Goal: Task Accomplishment & Management: Use online tool/utility

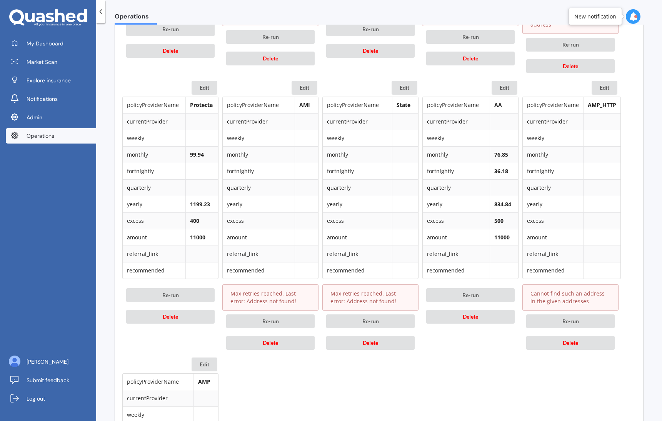
scroll to position [623, 0]
click at [572, 339] on span "Delete" at bounding box center [570, 342] width 15 height 7
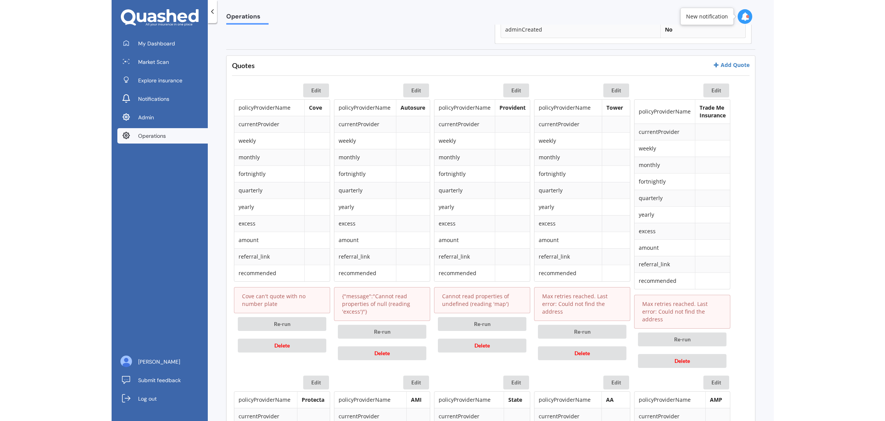
scroll to position [323, 0]
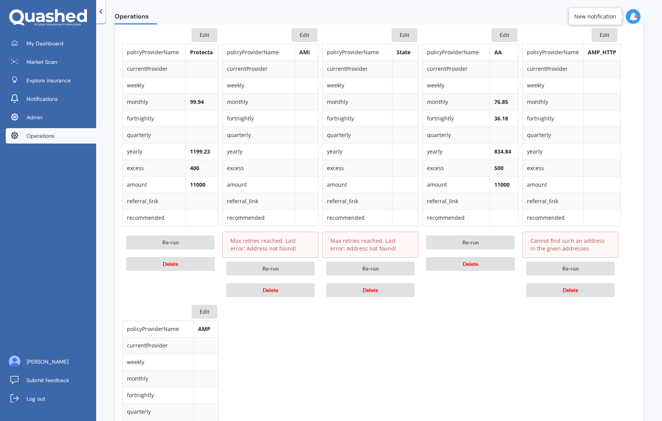
scroll to position [676, 0]
click at [584, 285] on button "Delete" at bounding box center [570, 289] width 89 height 14
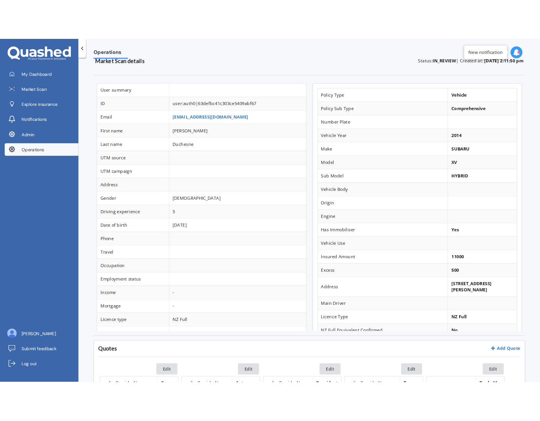
scroll to position [0, 0]
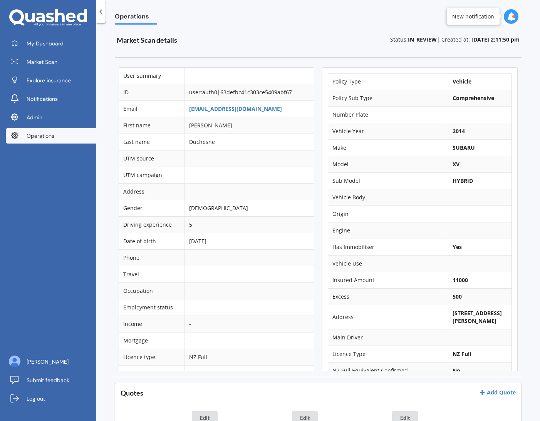
drag, startPoint x: 453, startPoint y: 314, endPoint x: 449, endPoint y: 314, distance: 3.9
click at [453, 314] on b "3R Taylor Road, Māngere Bridge, Auckland 2151" at bounding box center [476, 316] width 49 height 15
drag, startPoint x: 446, startPoint y: 313, endPoint x: 504, endPoint y: 315, distance: 58.1
click at [484, 310] on b "3R Taylor Road, Māngere Bridge, Auckland 2151" at bounding box center [476, 316] width 49 height 15
copy b "3R Taylor Road"
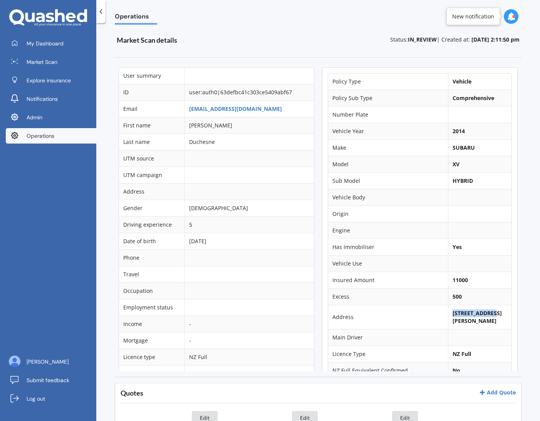
drag, startPoint x: 486, startPoint y: 320, endPoint x: 446, endPoint y: 323, distance: 40.1
click at [452, 323] on b "3R Taylor Road, Māngere Bridge, Auckland 2151" at bounding box center [476, 316] width 49 height 15
copy b "Māngere Bridge"
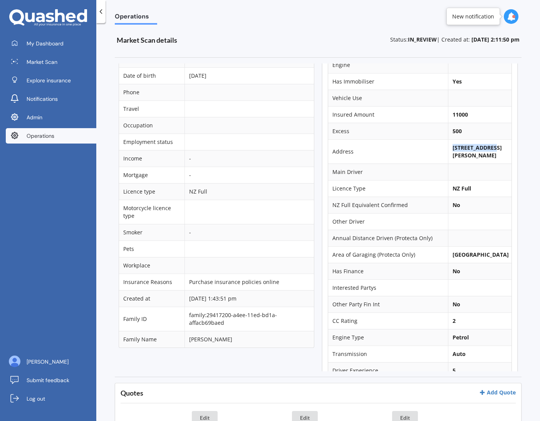
scroll to position [51, 0]
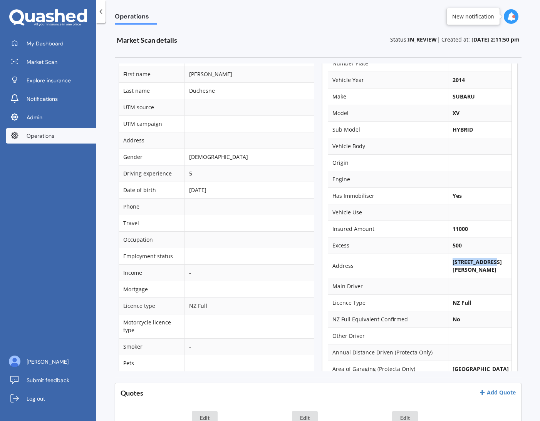
click at [454, 232] on b "11000" at bounding box center [459, 228] width 15 height 7
copy b "11000"
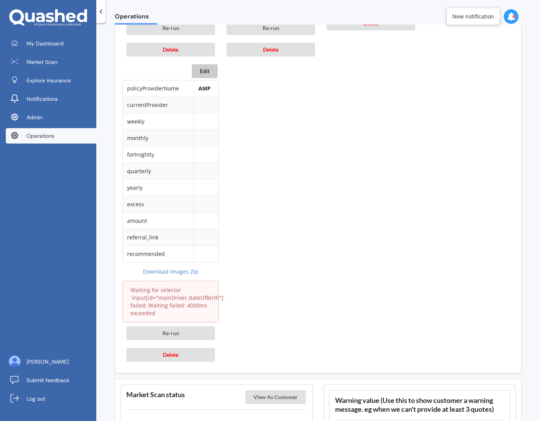
scroll to position [1201, 0]
click at [189, 63] on div "Edit policyProviderName AMP currentProvider weekly monthly fortnightly quarterl…" at bounding box center [170, 213] width 96 height 301
click at [204, 63] on button "Edit" at bounding box center [205, 70] width 26 height 14
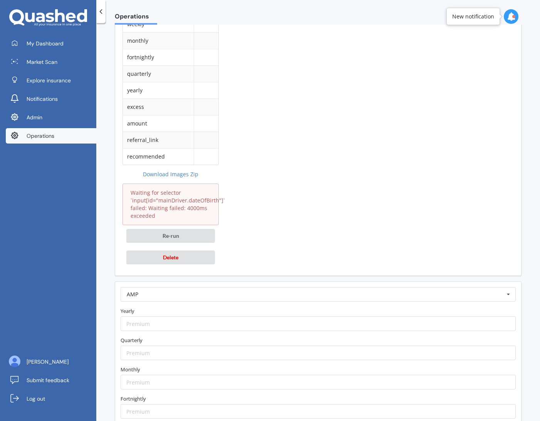
scroll to position [1326, 0]
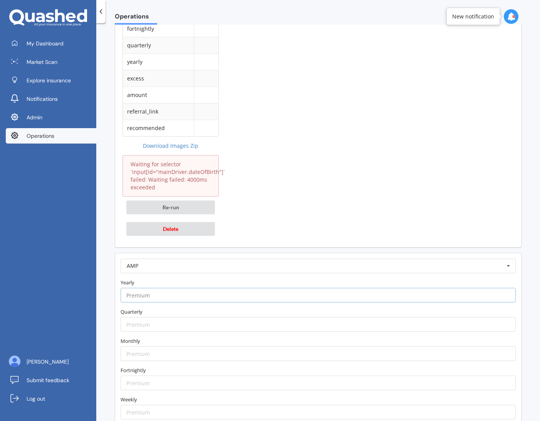
click at [206, 288] on input "number" at bounding box center [317, 295] width 395 height 15
paste input "1608.90"
type input "1608.90"
click at [214, 279] on label "Yearly" at bounding box center [317, 283] width 395 height 8
click at [190, 348] on input "number" at bounding box center [317, 353] width 395 height 15
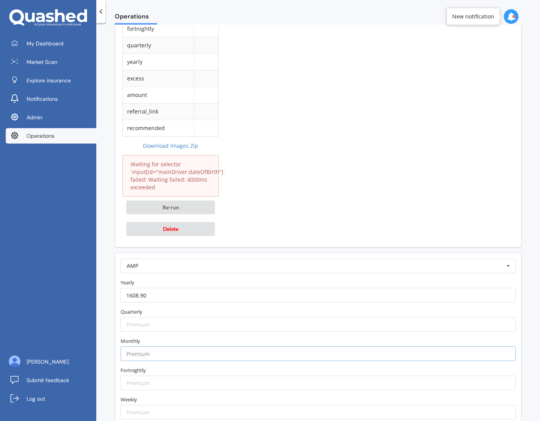
click at [190, 348] on input "number" at bounding box center [317, 353] width 395 height 15
paste input "147.39"
type input "147.39"
click at [184, 337] on label "Monthly" at bounding box center [317, 341] width 395 height 8
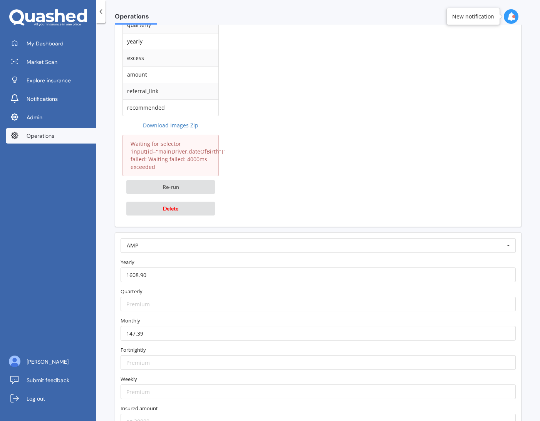
scroll to position [1404, 0]
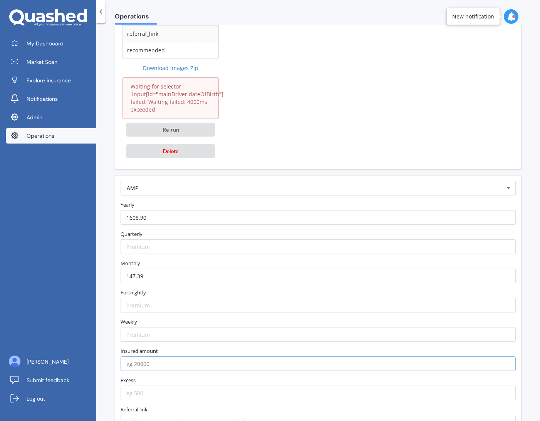
click at [176, 356] on input "number" at bounding box center [317, 363] width 395 height 15
type input "11000"
type input "500"
click at [195, 366] on form "AMP AA AIA AMI AMP ANZ ASB Accuro Aioi Nissay Dowa Allianz Partners Ando Astero…" at bounding box center [317, 305] width 395 height 249
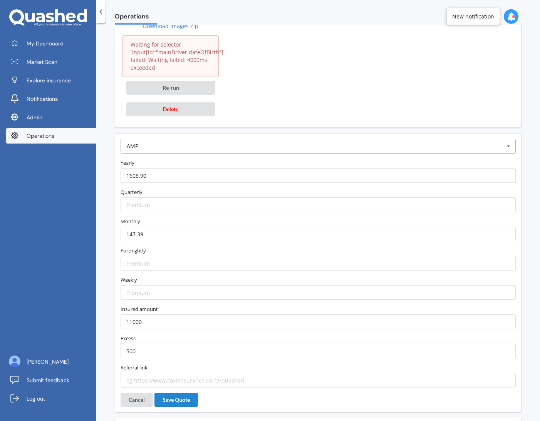
click at [355, 140] on input "text" at bounding box center [318, 146] width 394 height 14
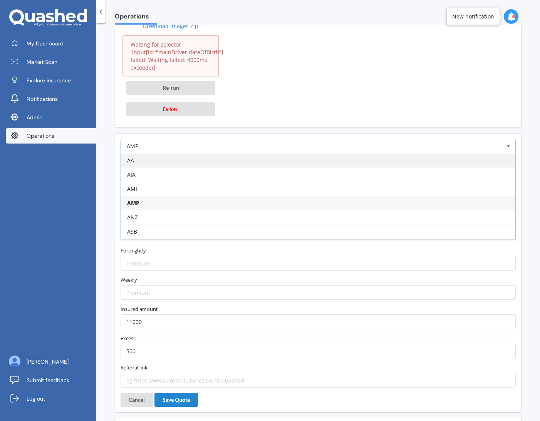
click at [347, 158] on div "AA" at bounding box center [318, 160] width 394 height 14
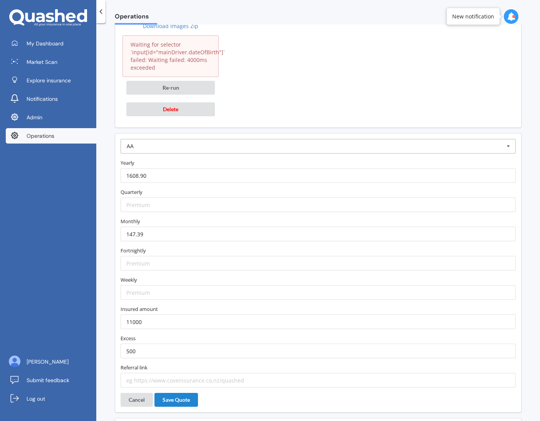
click at [339, 142] on input "text" at bounding box center [318, 146] width 394 height 14
click at [243, 196] on div "AMP" at bounding box center [318, 203] width 394 height 14
type input "https://www.amp.co.nz/my-insurance/car-insurance?utm_source=quashed&utm_medium=…"
click at [193, 394] on button "Save Quote" at bounding box center [175, 400] width 43 height 14
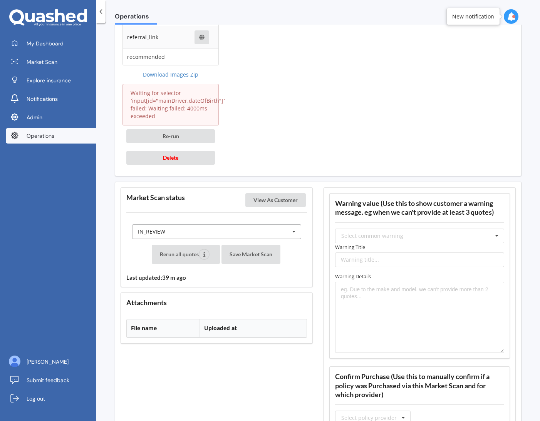
scroll to position [1400, 0]
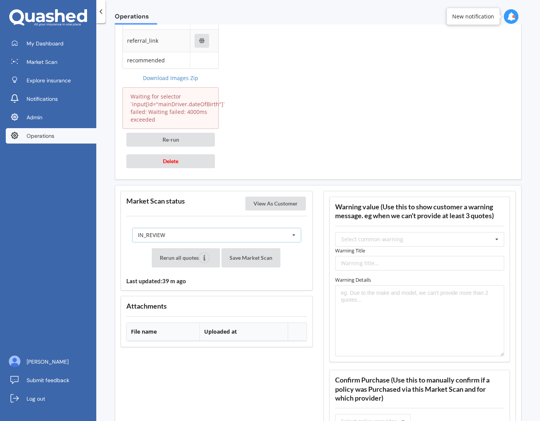
click at [227, 231] on div "IN_REVIEW READY PENDING VIEWED ABANDONED IN_REVIEW" at bounding box center [216, 235] width 169 height 15
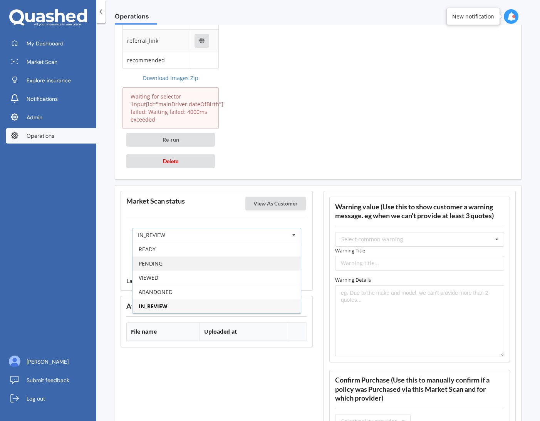
click at [208, 256] on div "PENDING" at bounding box center [216, 263] width 168 height 14
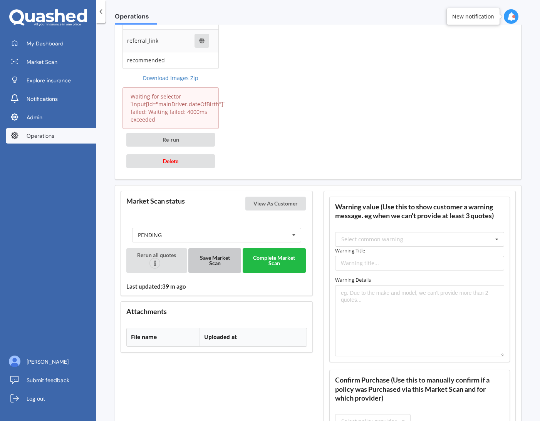
click at [208, 250] on button "Save Market Scan" at bounding box center [214, 260] width 53 height 25
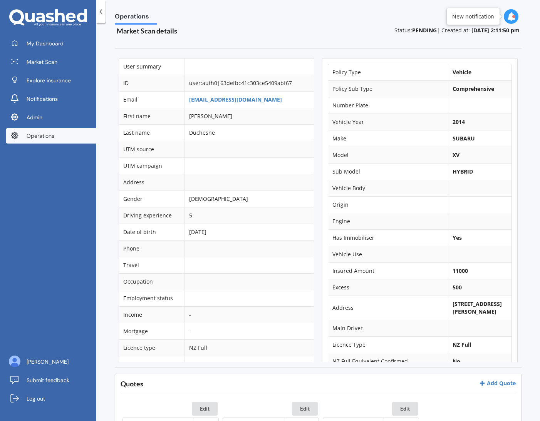
scroll to position [0, 0]
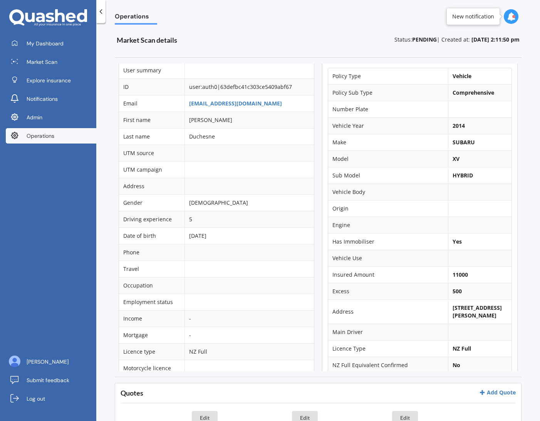
click at [463, 309] on b "3R Taylor Road, Māngere Bridge, Auckland 2151" at bounding box center [476, 311] width 49 height 15
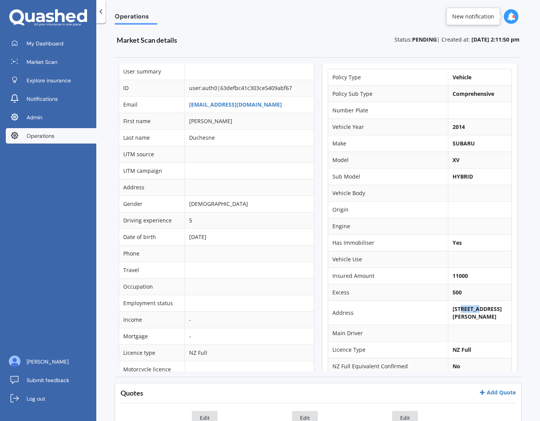
click at [463, 309] on b "[STREET_ADDRESS][PERSON_NAME]" at bounding box center [476, 312] width 49 height 15
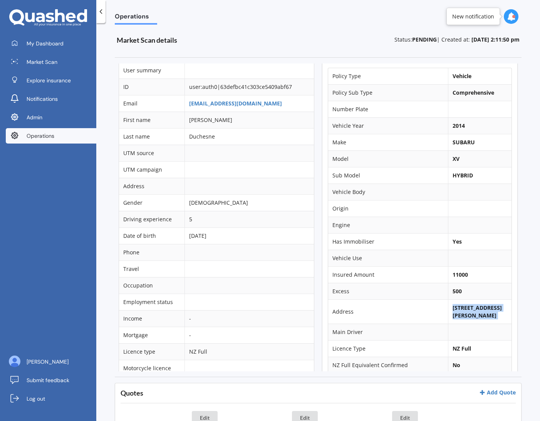
click at [481, 319] on b "[STREET_ADDRESS][PERSON_NAME]" at bounding box center [476, 311] width 49 height 15
drag, startPoint x: 486, startPoint y: 316, endPoint x: 442, endPoint y: 309, distance: 44.9
click at [448, 309] on td "[STREET_ADDRESS][PERSON_NAME]" at bounding box center [480, 311] width 64 height 24
copy b "3R Taylor Road, Māngere Bridge"
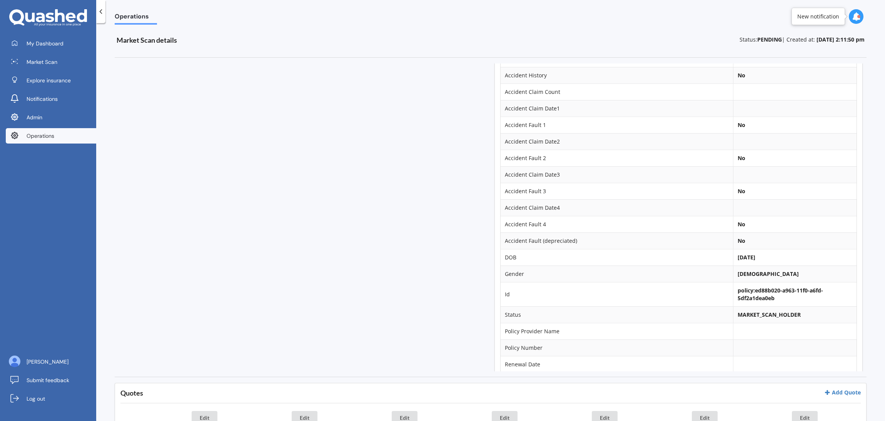
scroll to position [478, 0]
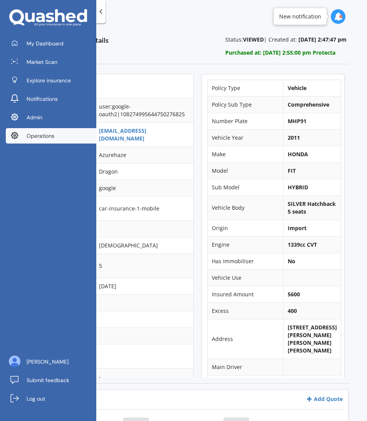
click at [167, 34] on div "Status: VIEWED | Created at: 15-10-2025, 2:47:47 pm Purchased at: 15-10-2025, 2…" at bounding box center [258, 46] width 182 height 25
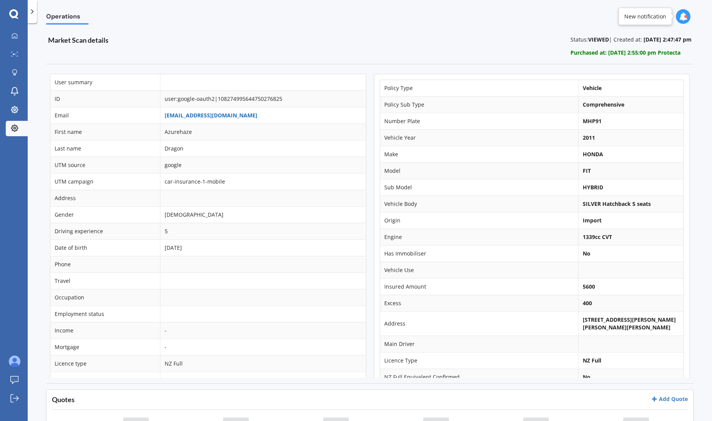
click at [196, 116] on link "[EMAIL_ADDRESS][DOMAIN_NAME]" at bounding box center [211, 115] width 93 height 7
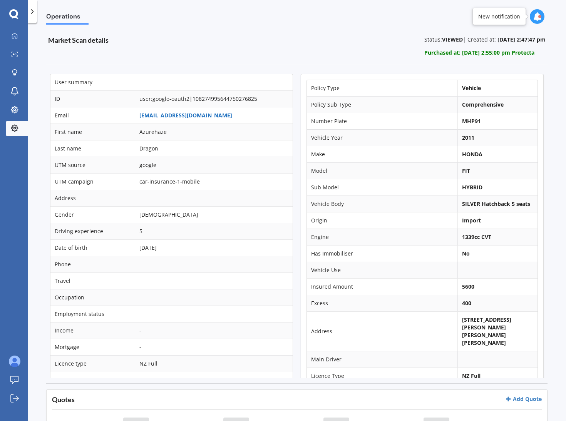
click at [145, 116] on link "[EMAIL_ADDRESS][DOMAIN_NAME]" at bounding box center [185, 115] width 93 height 7
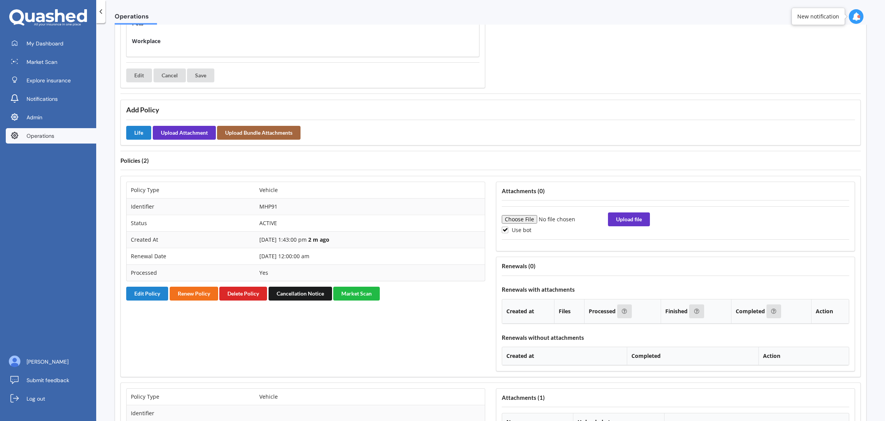
scroll to position [514, 0]
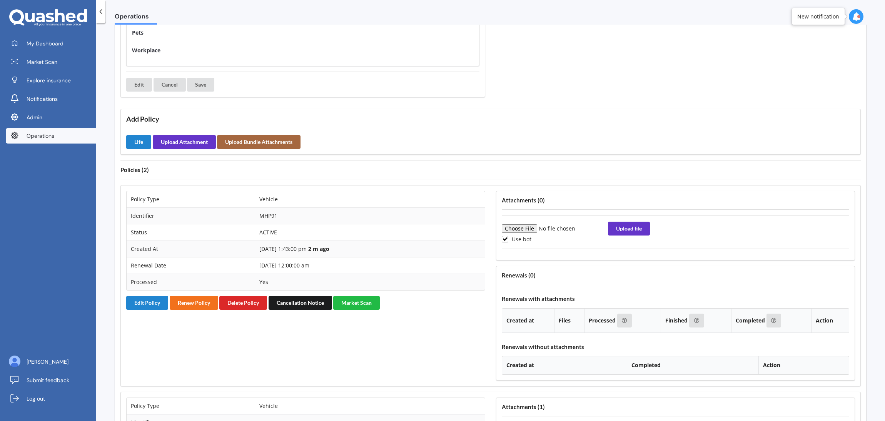
scroll to position [480, 0]
click at [142, 301] on button "Edit Policy" at bounding box center [147, 303] width 42 height 14
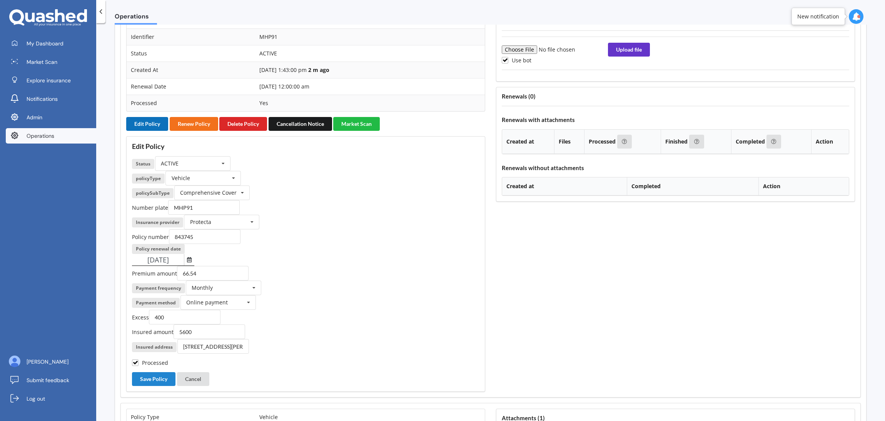
scroll to position [663, 0]
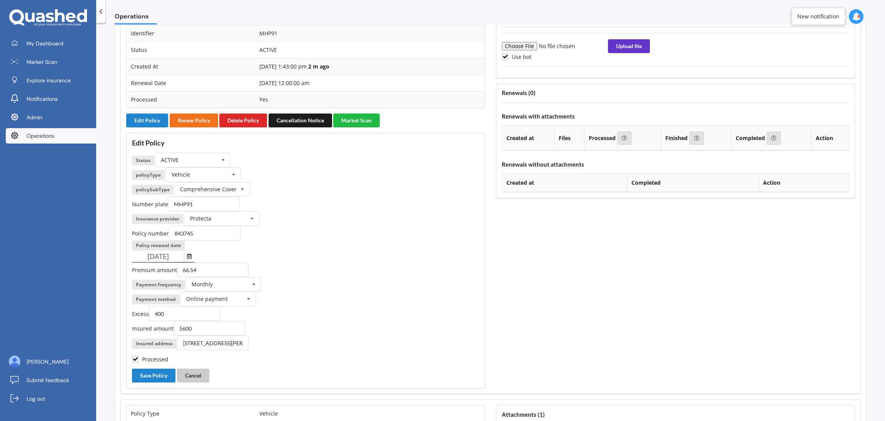
drag, startPoint x: 204, startPoint y: 380, endPoint x: 390, endPoint y: 285, distance: 208.8
click at [213, 376] on div "Edit Policy Status ACTIVE ACTIVE EXPIRED FINISH_SETUP IN_REVIEW PROCESSING RENE…" at bounding box center [305, 261] width 359 height 256
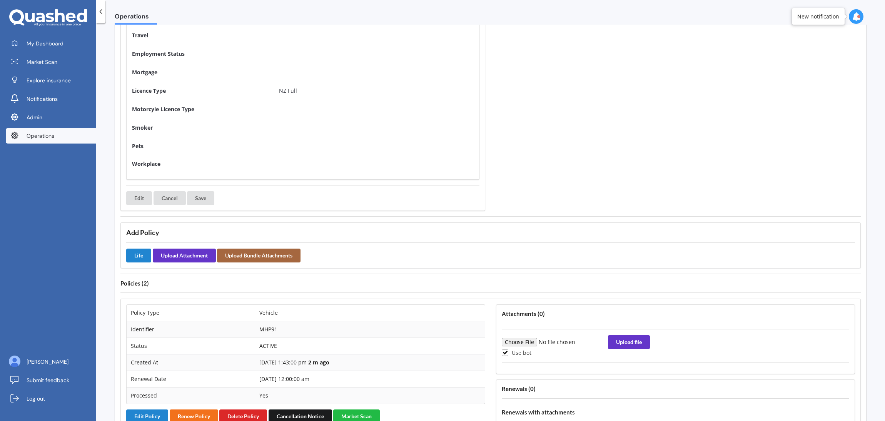
scroll to position [367, 0]
click at [518, 352] on label "Use bot" at bounding box center [517, 353] width 30 height 7
checkbox input "false"
click at [527, 343] on input "file" at bounding box center [554, 342] width 105 height 8
type input "C:\fakepath\APMV843745.pdf"
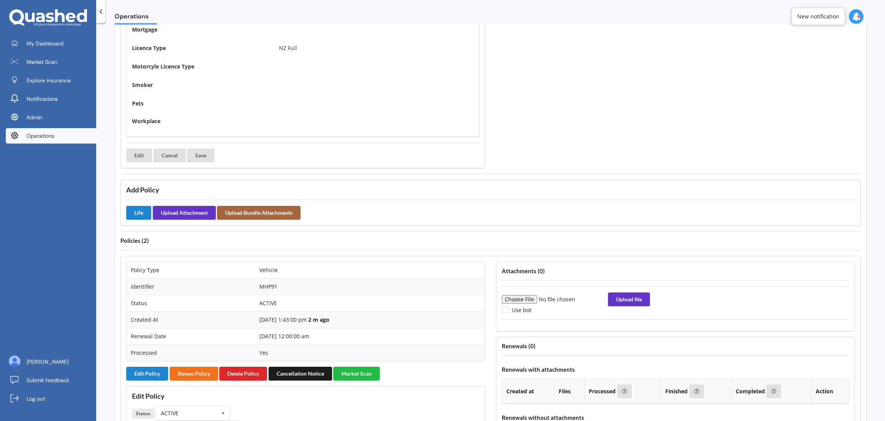
scroll to position [411, 0]
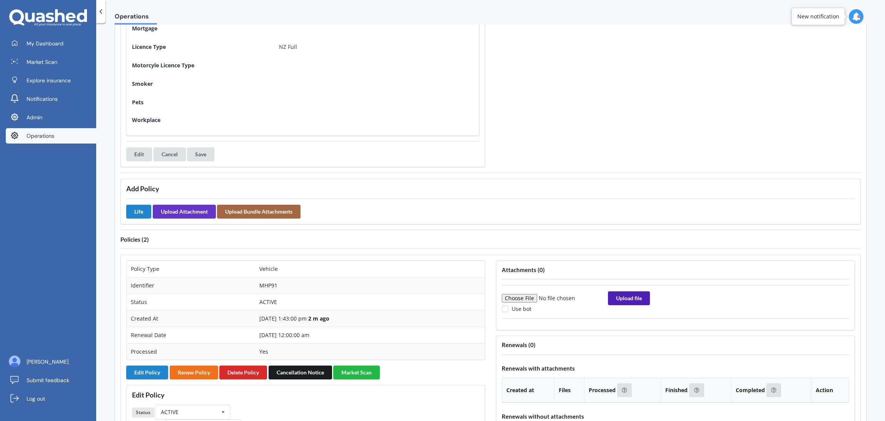
click at [628, 302] on button "Upload file" at bounding box center [629, 298] width 42 height 14
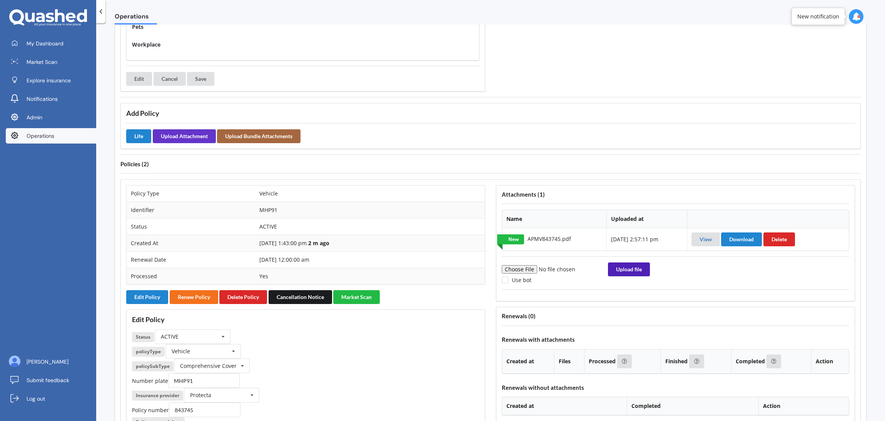
scroll to position [495, 0]
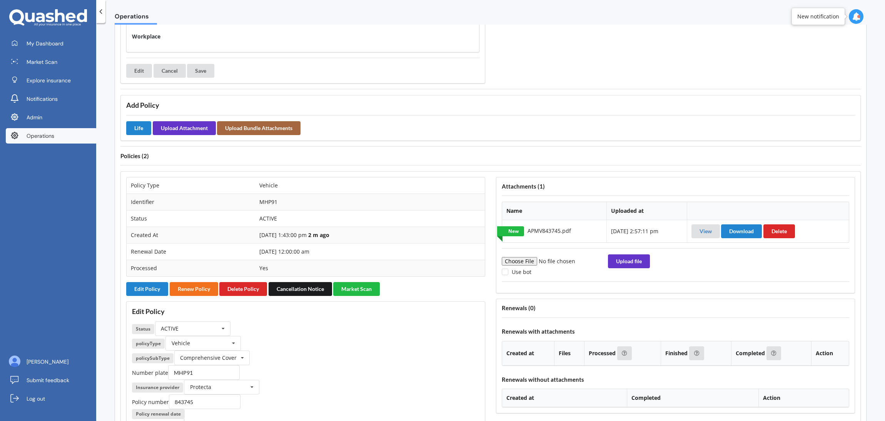
click at [491, 226] on div "Attachments ( 1 ) Name Uploaded at New APMV843745.pdf 15-10-2025, 2:57:11 pm Vi…" at bounding box center [676, 367] width 370 height 391
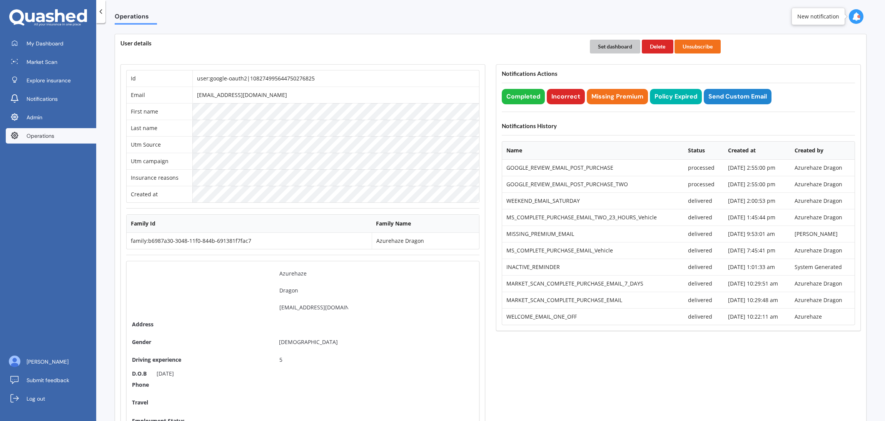
drag, startPoint x: 615, startPoint y: 49, endPoint x: 351, endPoint y: 47, distance: 263.6
click at [608, 49] on button "Set dashboard" at bounding box center [615, 47] width 50 height 14
click at [28, 41] on span "My Dashboard" at bounding box center [45, 44] width 37 height 8
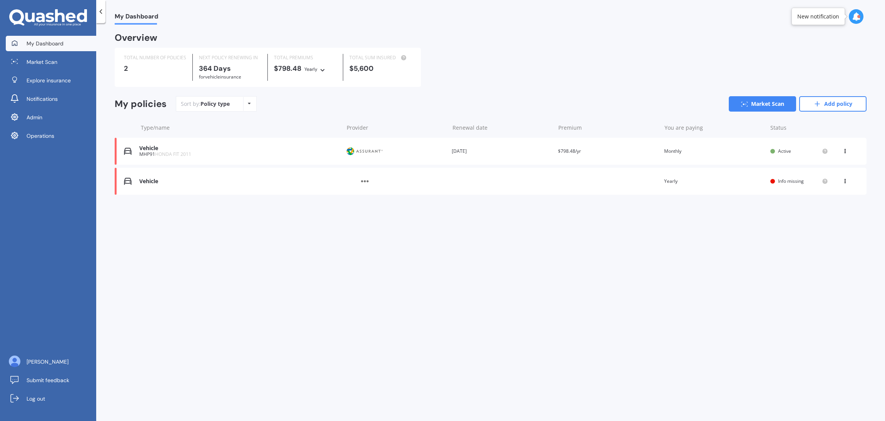
click at [246, 161] on div "Vehicle MHP91 HONDA FIT 2011 Provider Renewal date 15 Oct 2026 Premium $798.48/…" at bounding box center [491, 151] width 752 height 27
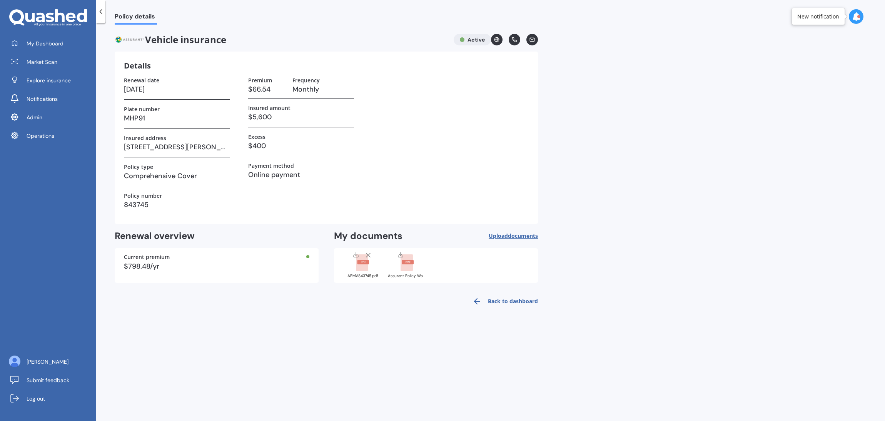
click at [363, 274] on div "APMV843745.pdf" at bounding box center [362, 276] width 38 height 4
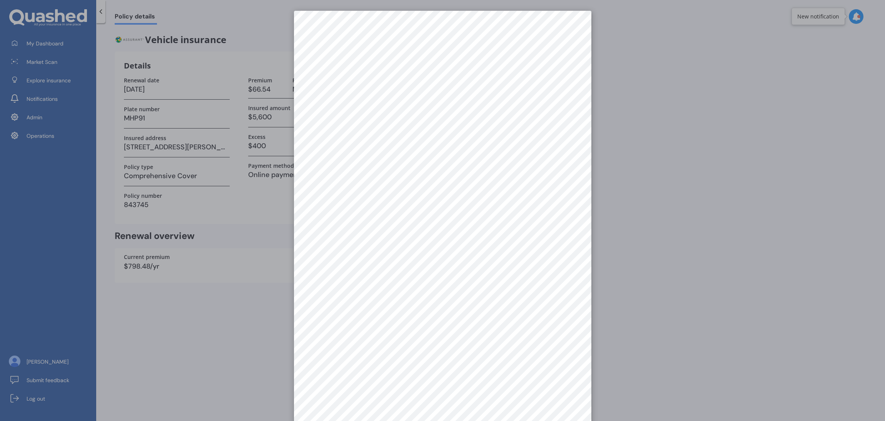
drag, startPoint x: 716, startPoint y: 289, endPoint x: 760, endPoint y: 282, distance: 44.9
click at [716, 289] on div at bounding box center [442, 210] width 885 height 421
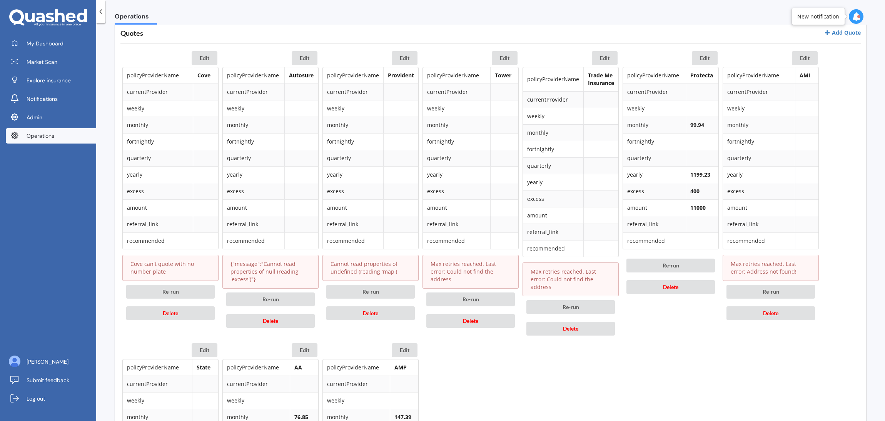
scroll to position [357, 0]
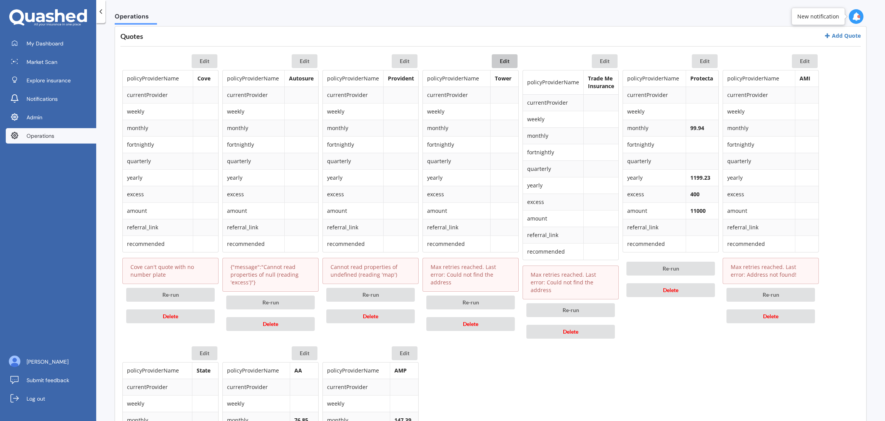
click at [502, 66] on button "Edit" at bounding box center [505, 61] width 26 height 14
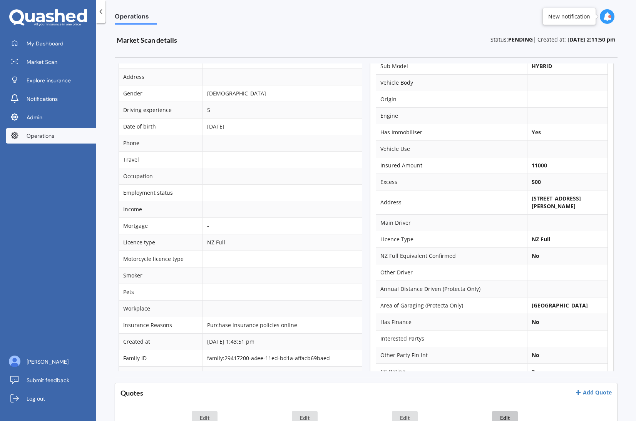
scroll to position [105, 0]
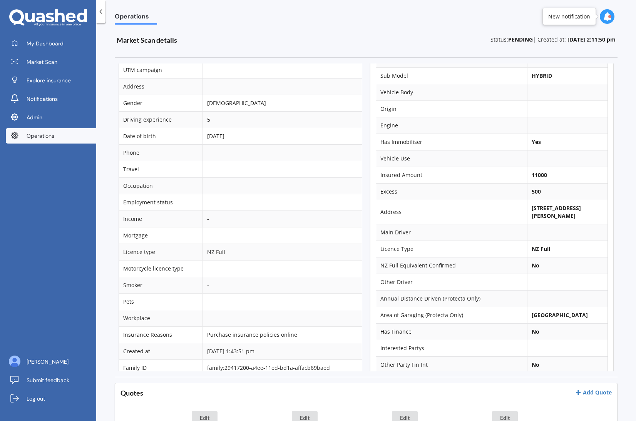
click at [534, 175] on b "11000" at bounding box center [538, 174] width 15 height 7
copy b "11000"
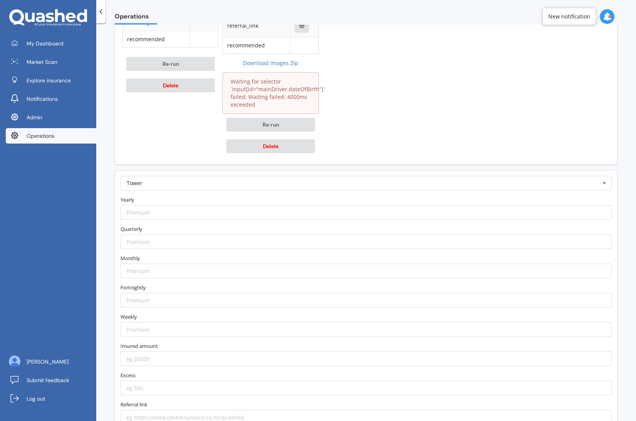
scroll to position [1140, 0]
click at [261, 203] on input "number" at bounding box center [365, 210] width 491 height 15
paste input "1628.58"
type input "1628.58"
drag, startPoint x: 229, startPoint y: 191, endPoint x: 591, endPoint y: 157, distance: 363.0
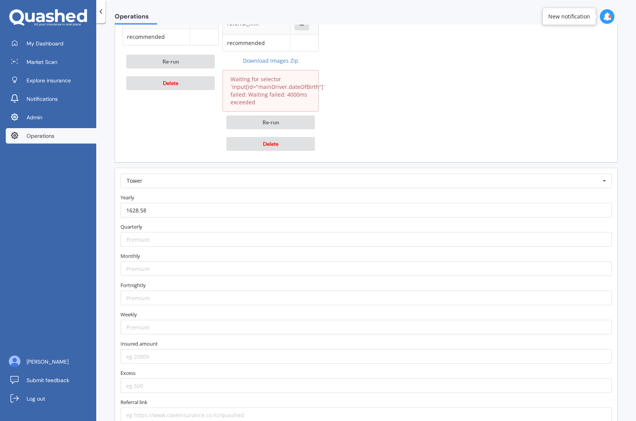
click at [230, 194] on label "Yearly" at bounding box center [365, 198] width 491 height 8
click at [166, 261] on input "number" at bounding box center [365, 268] width 491 height 15
paste input "150.03"
type input "150.03"
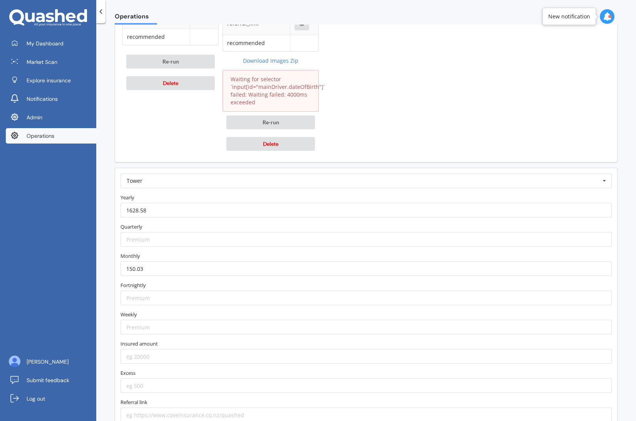
click at [216, 252] on label "Monthly" at bounding box center [365, 256] width 491 height 8
click at [233, 351] on input "number" at bounding box center [365, 356] width 491 height 15
paste input "11000"
type input "11000"
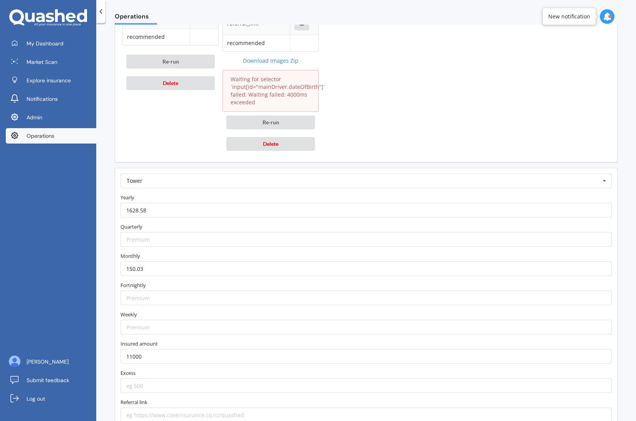
click at [282, 340] on label "Insured amount" at bounding box center [365, 344] width 491 height 8
click at [161, 378] on input "number" at bounding box center [365, 385] width 491 height 15
type input "500"
drag, startPoint x: 77, startPoint y: 297, endPoint x: 85, endPoint y: 298, distance: 9.0
click at [77, 297] on div "My Dashboard Market Scan Explore insurance Notifications Admin Operations Wenbo…" at bounding box center [48, 228] width 96 height 385
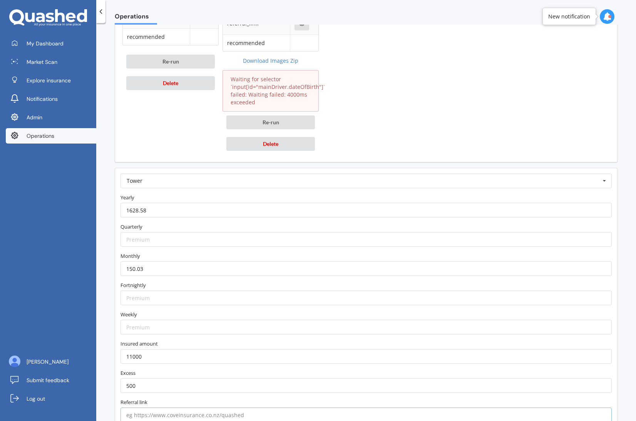
click at [206, 408] on input "text" at bounding box center [365, 415] width 491 height 15
paste input "https://www.tower.co.nz/car-insurance/?utm_source=quashed&utm_medium=affiliate&…"
type input "https://www.tower.co.nz/car-insurance/?utm_source=quashed&utm_medium=affiliate&…"
click at [201, 398] on label "Referral link" at bounding box center [365, 402] width 491 height 8
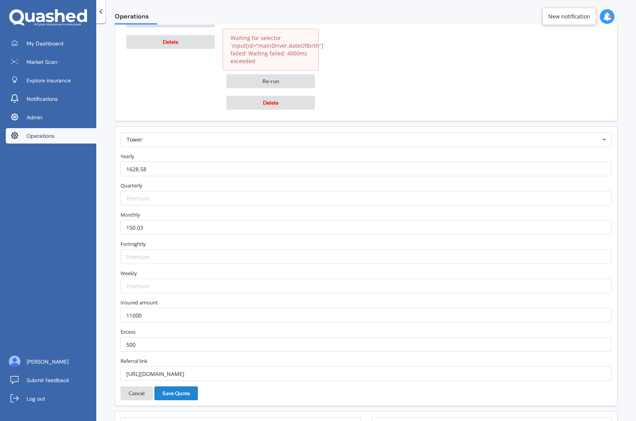
scroll to position [1200, 0]
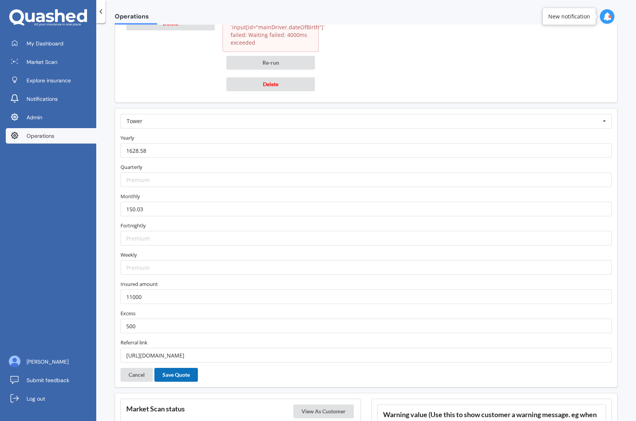
drag, startPoint x: 186, startPoint y: 368, endPoint x: 192, endPoint y: 368, distance: 5.8
click at [186, 368] on button "Save Quote" at bounding box center [175, 375] width 43 height 14
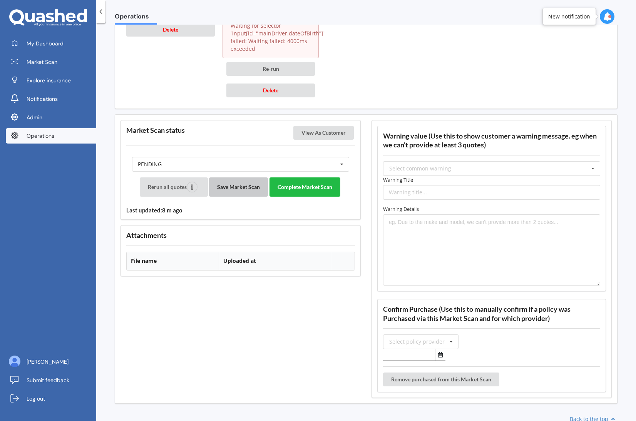
click at [232, 177] on button "Save Market Scan" at bounding box center [238, 186] width 59 height 19
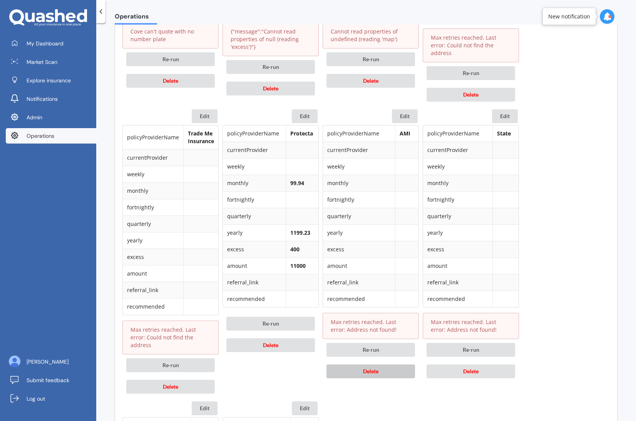
scroll to position [594, 0]
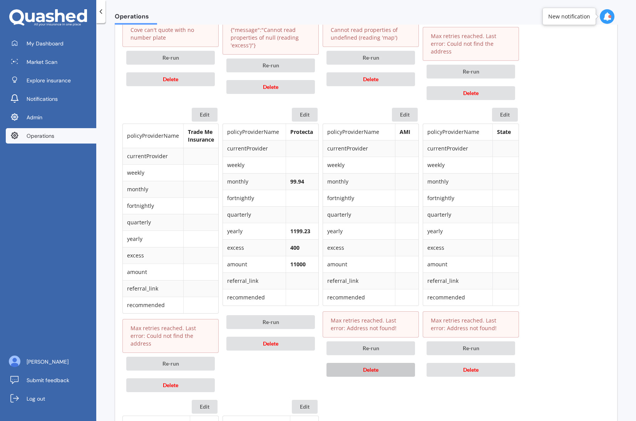
click at [399, 363] on button "Delete" at bounding box center [370, 370] width 89 height 14
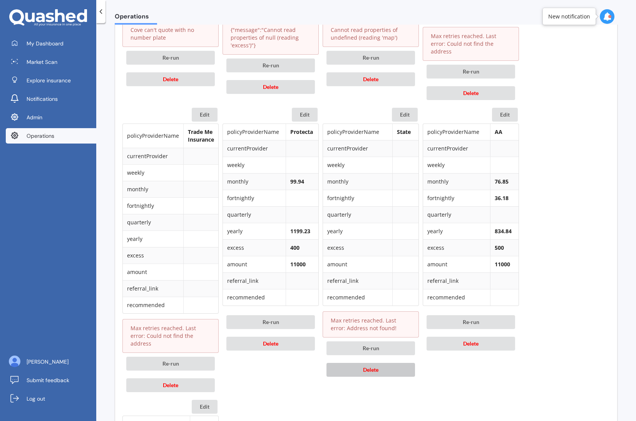
click at [387, 363] on button "Delete" at bounding box center [370, 370] width 89 height 14
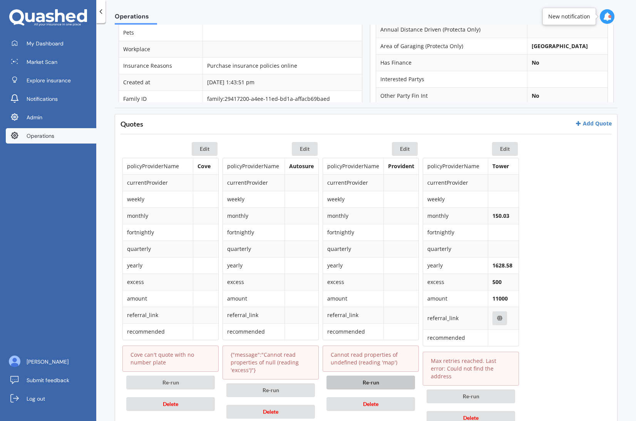
scroll to position [305, 0]
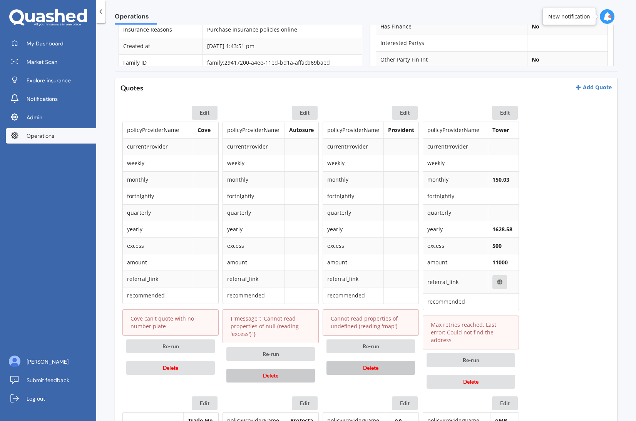
drag, startPoint x: 362, startPoint y: 369, endPoint x: 274, endPoint y: 378, distance: 87.8
click at [354, 370] on button "Delete" at bounding box center [370, 368] width 89 height 14
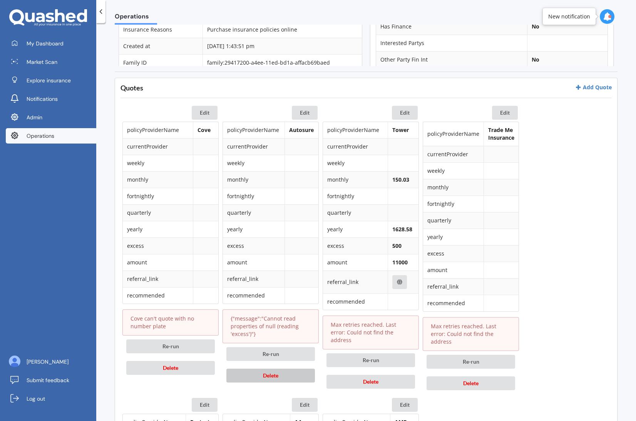
click at [263, 375] on span "Delete" at bounding box center [270, 375] width 15 height 7
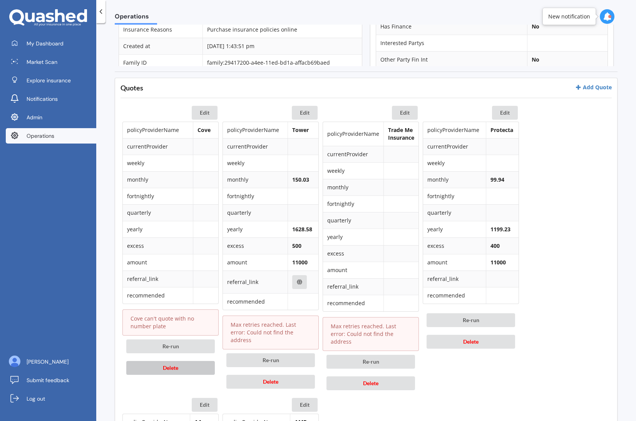
click at [175, 366] on span "Delete" at bounding box center [170, 367] width 15 height 7
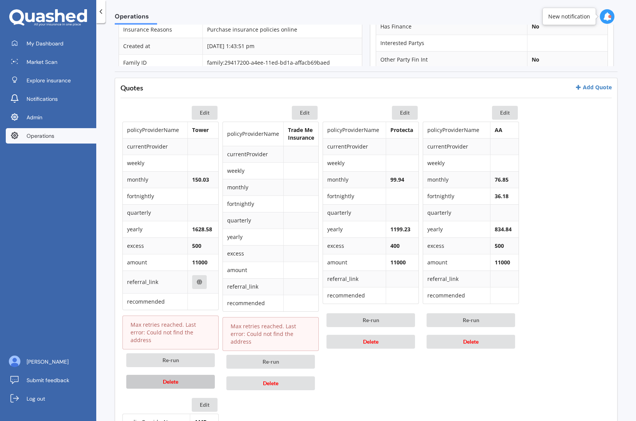
scroll to position [461, 0]
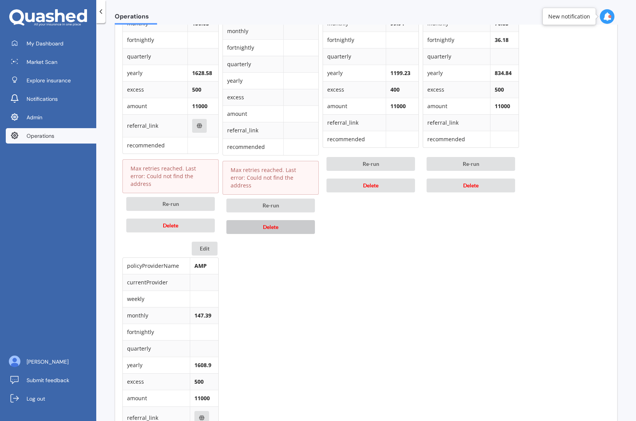
click at [291, 225] on button "Delete" at bounding box center [270, 227] width 89 height 14
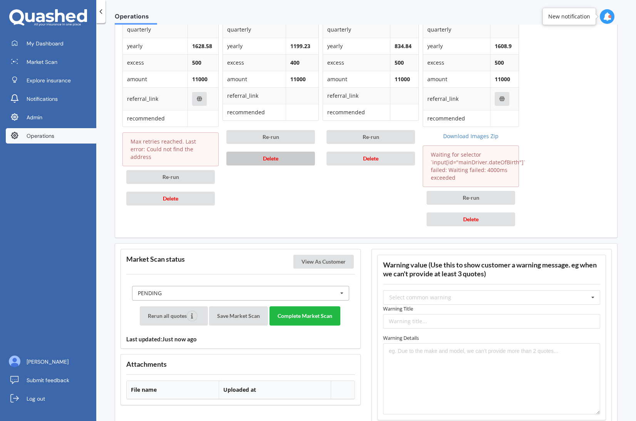
scroll to position [494, 0]
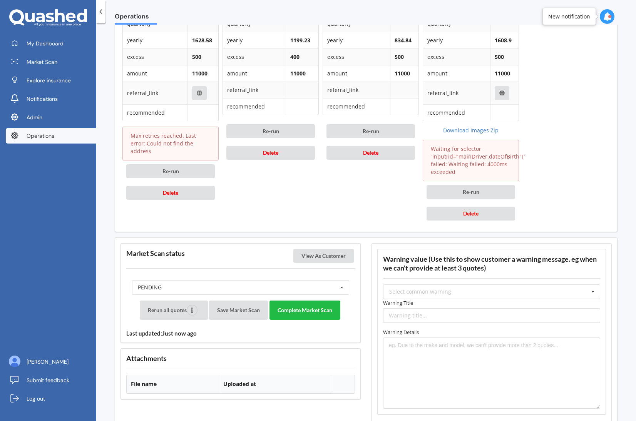
click at [220, 321] on div "Rerun all quotes Save Market Scan Complete Market Scan Last updated: Just now a…" at bounding box center [240, 319] width 229 height 37
click at [241, 311] on button "Save Market Scan" at bounding box center [238, 310] width 59 height 19
click at [328, 257] on button "View As Customer" at bounding box center [323, 256] width 60 height 14
click at [318, 307] on button "Complete Market Scan" at bounding box center [304, 310] width 71 height 19
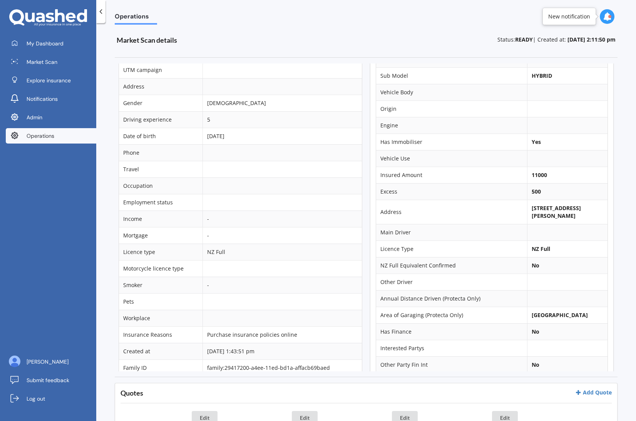
scroll to position [0, 0]
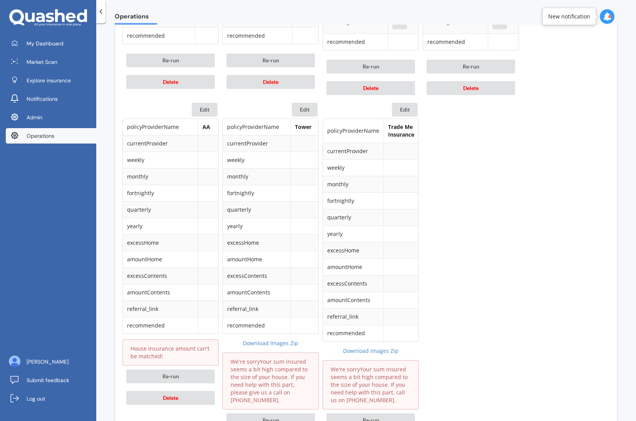
scroll to position [599, 0]
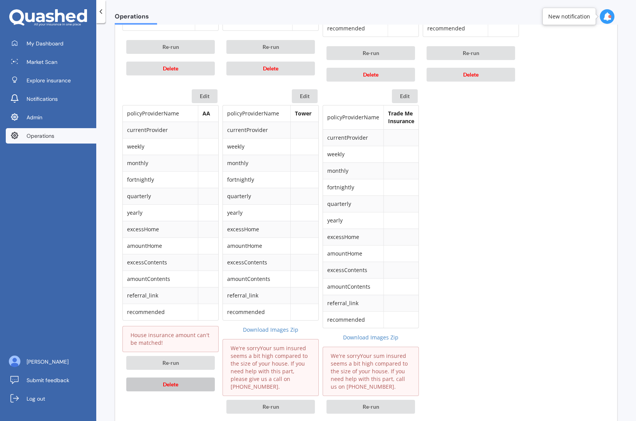
click at [183, 382] on button "Delete" at bounding box center [170, 385] width 89 height 14
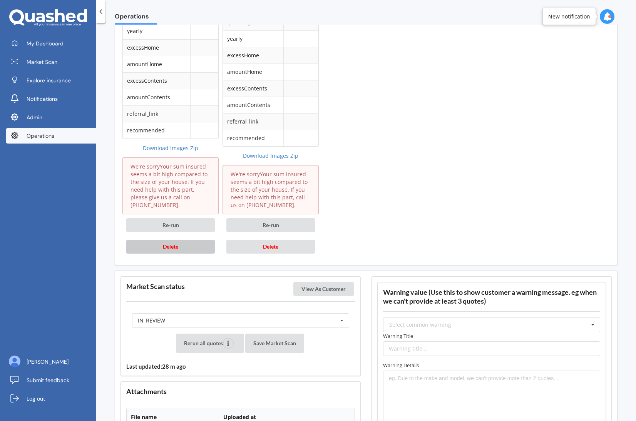
scroll to position [794, 0]
click at [328, 319] on div "IN_REVIEW READY PENDING VIEWED ABANDONED IN_REVIEW" at bounding box center [240, 320] width 217 height 15
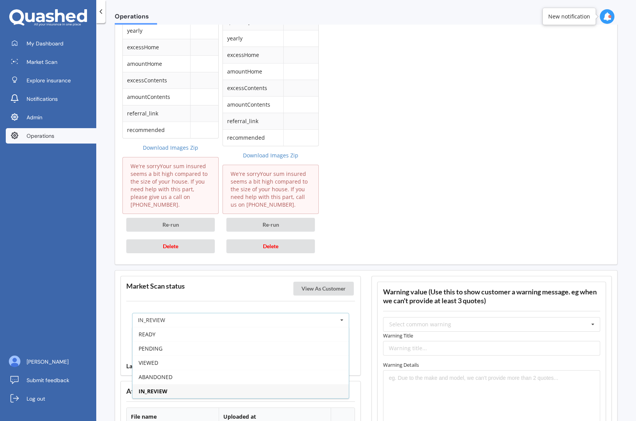
drag, startPoint x: 247, startPoint y: 349, endPoint x: 234, endPoint y: 349, distance: 13.5
click at [247, 349] on div "PENDING" at bounding box center [240, 348] width 216 height 14
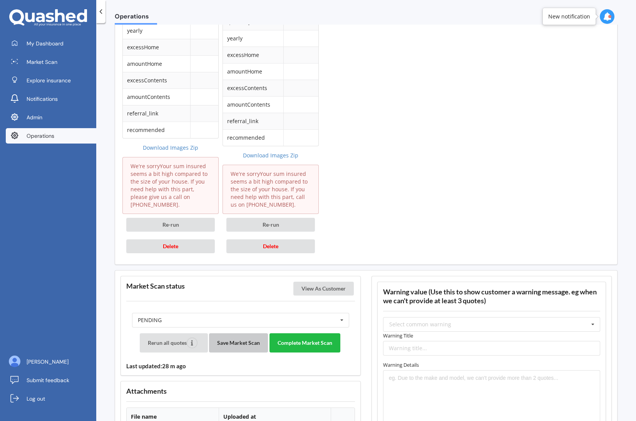
click at [219, 349] on button "Save Market Scan" at bounding box center [238, 342] width 59 height 19
click at [320, 289] on button "View As Customer" at bounding box center [323, 289] width 60 height 14
click at [441, 322] on div "Select common warning" at bounding box center [420, 324] width 62 height 5
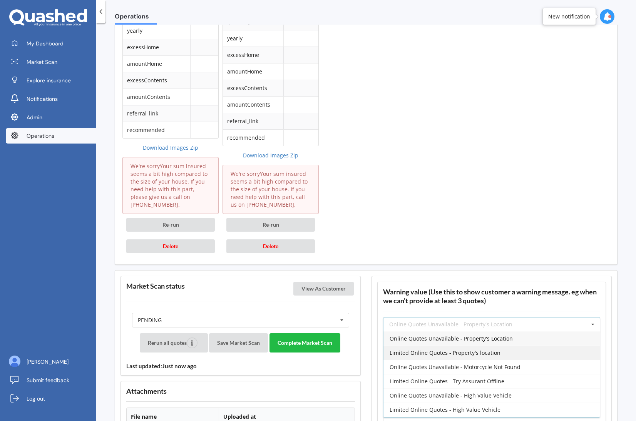
click at [444, 353] on span "Limited Online Quotes - Property's location" at bounding box center [444, 352] width 111 height 7
type input "Limited Online Quotes - Property's location"
type textarea "One or more insurers were unable to provide an online quote at the time of the …"
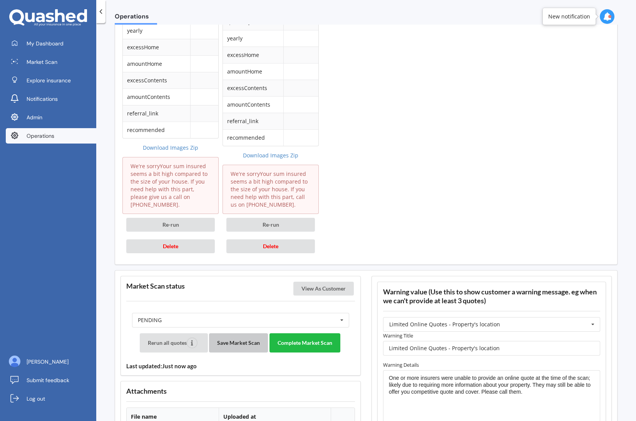
click at [248, 348] on button "Save Market Scan" at bounding box center [238, 342] width 59 height 19
click at [324, 346] on button "Complete Market Scan" at bounding box center [304, 342] width 71 height 19
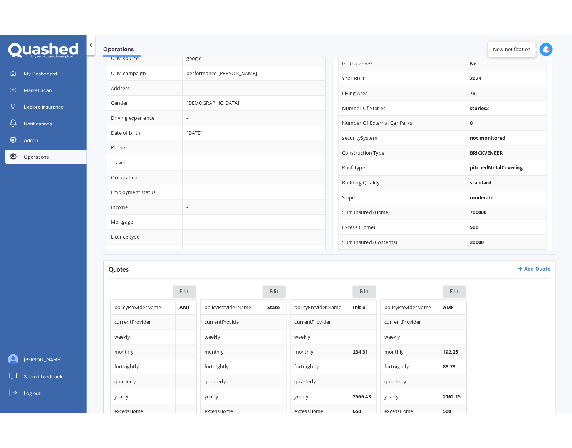
scroll to position [0, 0]
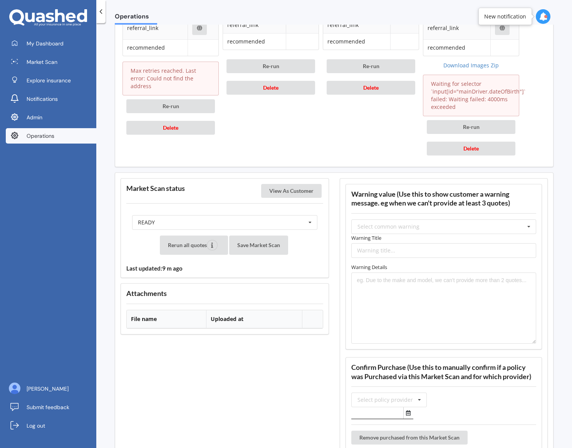
scroll to position [662, 0]
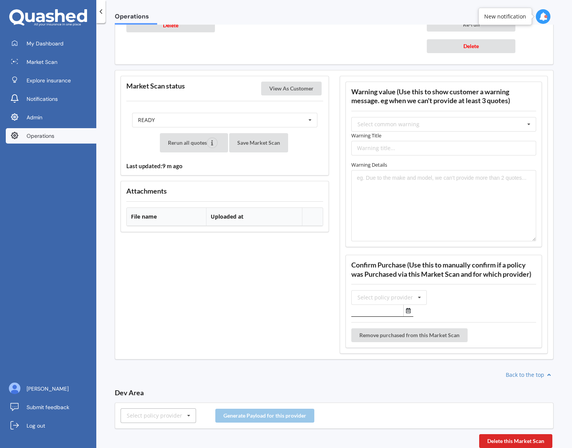
click at [152, 418] on div "Select policy provider" at bounding box center [154, 415] width 55 height 5
type input "amp"
click at [166, 398] on div "AMP" at bounding box center [158, 401] width 75 height 14
click at [277, 418] on button "Generate Payload for this provider" at bounding box center [264, 416] width 99 height 14
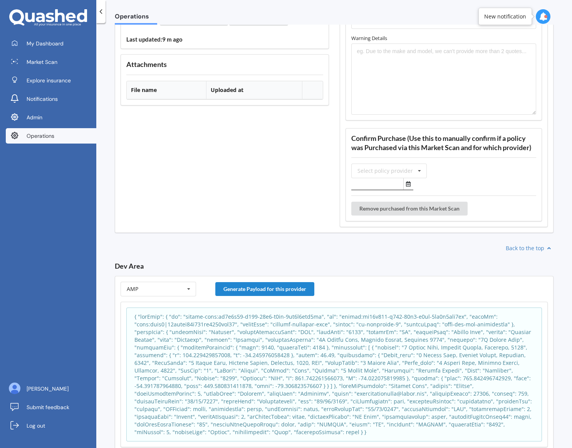
scroll to position [812, 0]
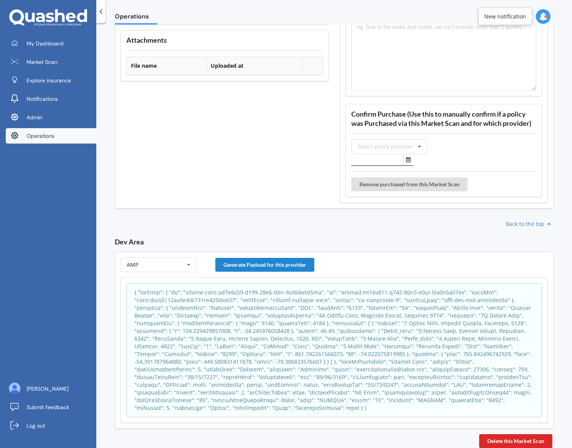
click at [306, 366] on p at bounding box center [333, 350] width 399 height 123
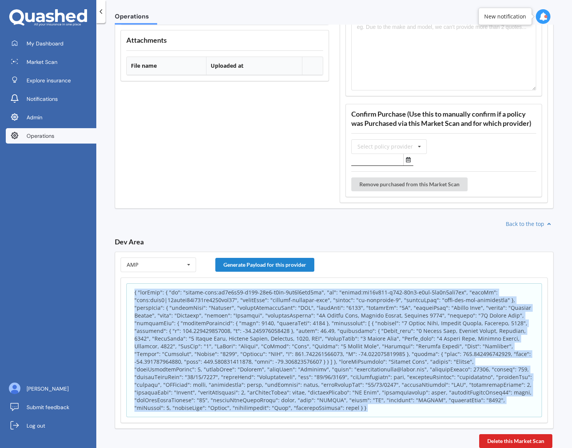
click at [306, 366] on p at bounding box center [333, 350] width 399 height 123
copy p "insuredAmount"
click at [242, 331] on p at bounding box center [333, 350] width 399 height 123
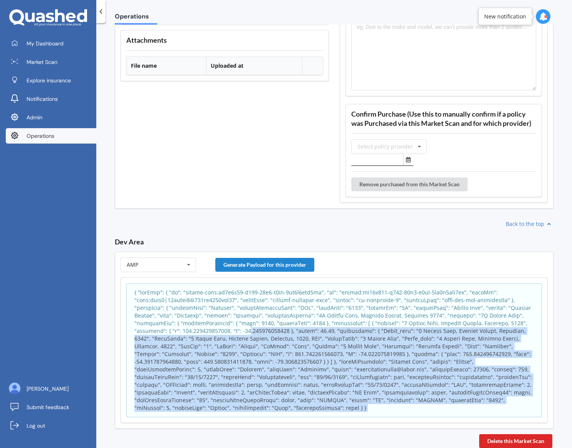
click at [242, 331] on p at bounding box center [333, 350] width 399 height 123
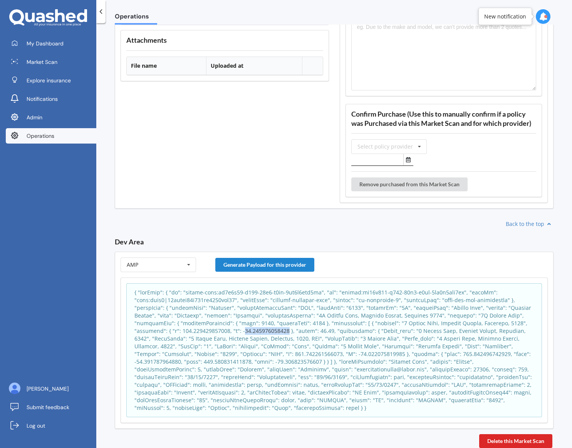
click at [242, 331] on p at bounding box center [333, 350] width 399 height 123
click at [252, 306] on p at bounding box center [333, 350] width 399 height 123
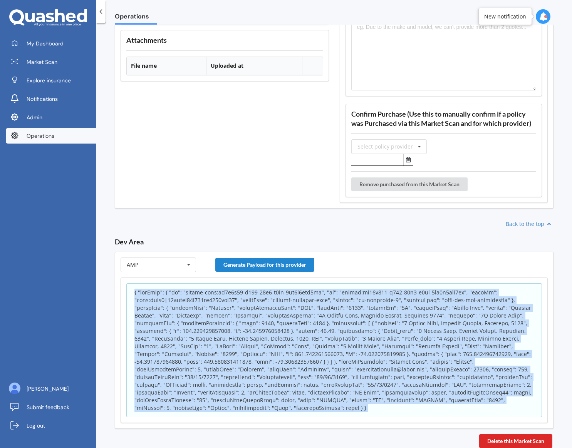
click at [252, 306] on p at bounding box center [333, 350] width 399 height 123
copy p "policyProviderName"
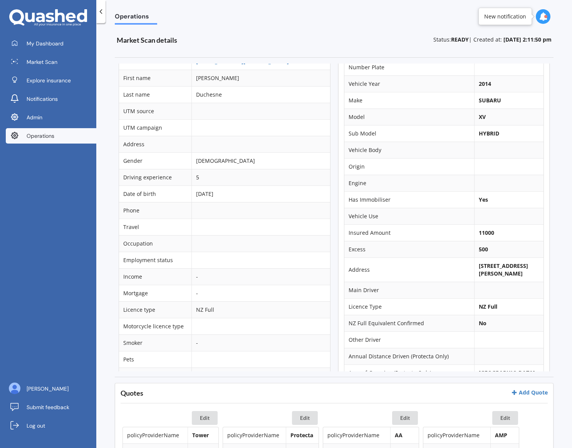
scroll to position [48, 0]
click at [490, 264] on b "[STREET_ADDRESS][PERSON_NAME]" at bounding box center [502, 268] width 49 height 15
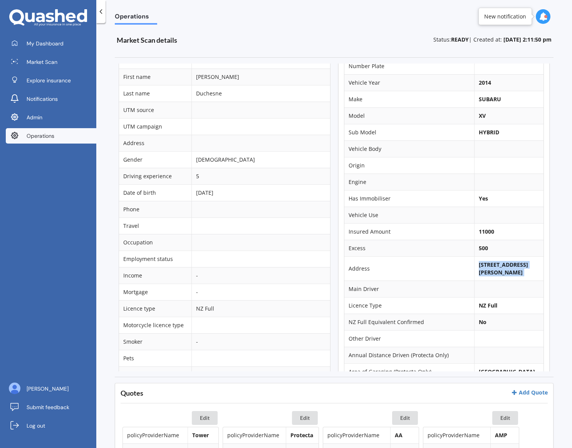
click at [511, 265] on b "[STREET_ADDRESS][PERSON_NAME]" at bounding box center [502, 268] width 49 height 15
drag, startPoint x: 511, startPoint y: 265, endPoint x: 477, endPoint y: 265, distance: 34.3
click at [478, 265] on b "[STREET_ADDRESS][PERSON_NAME]" at bounding box center [502, 268] width 49 height 15
drag, startPoint x: 471, startPoint y: 265, endPoint x: 510, endPoint y: 263, distance: 38.9
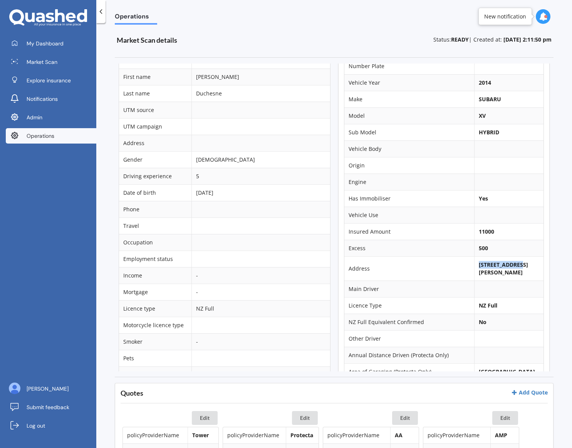
click at [510, 263] on b "[STREET_ADDRESS][PERSON_NAME]" at bounding box center [502, 268] width 49 height 15
copy b "3R Taylor Road"
click at [501, 276] on b "[STREET_ADDRESS][PERSON_NAME]" at bounding box center [502, 268] width 49 height 15
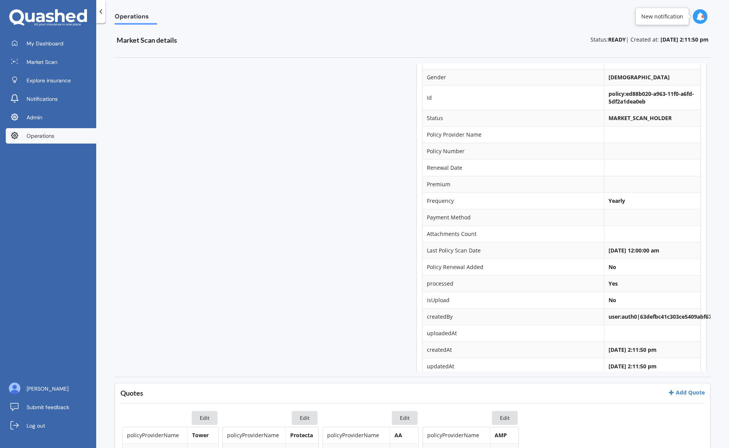
scroll to position [683, 0]
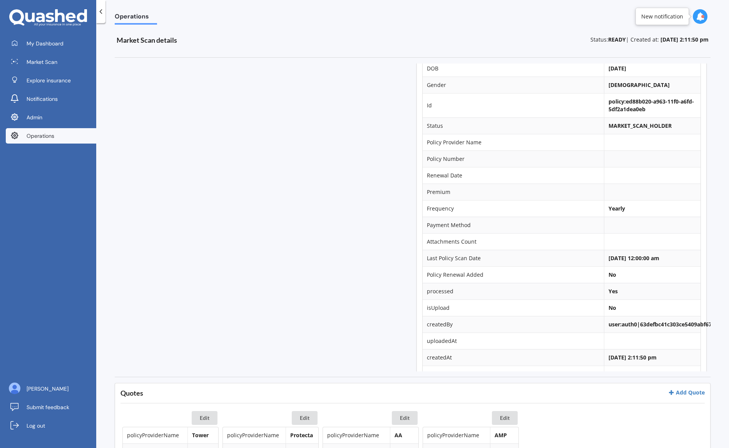
click at [52, 140] on link "Operations" at bounding box center [51, 135] width 90 height 15
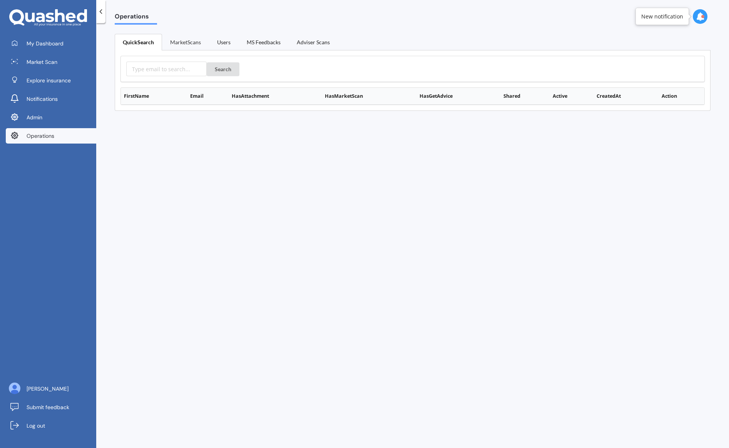
click at [190, 40] on link "MarketScans" at bounding box center [185, 42] width 47 height 16
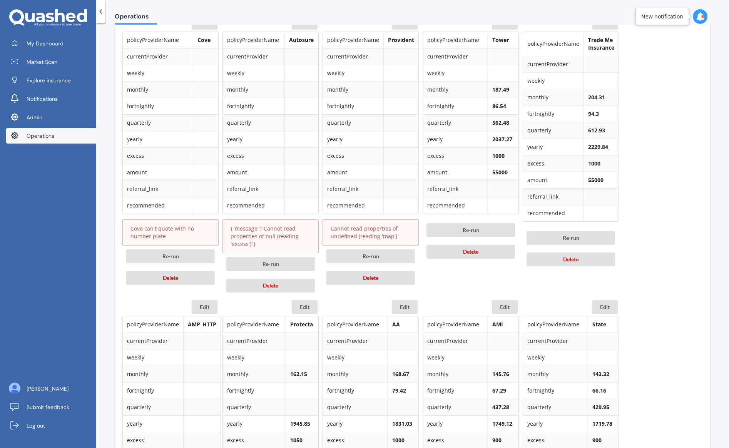
scroll to position [396, 0]
click at [165, 278] on span "Delete" at bounding box center [170, 277] width 15 height 7
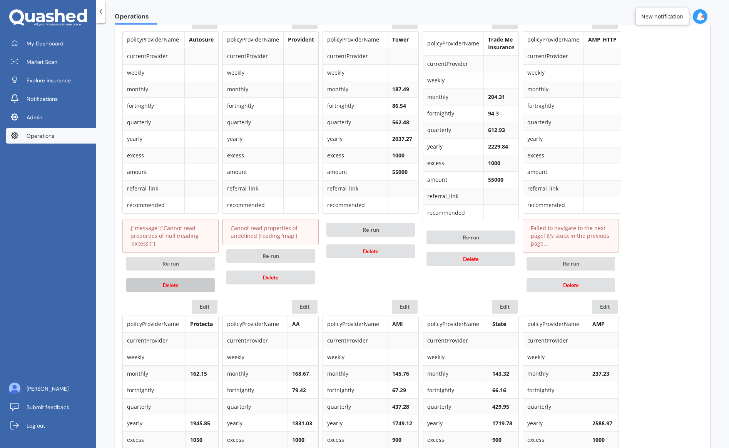
click at [169, 284] on span "Delete" at bounding box center [170, 285] width 15 height 7
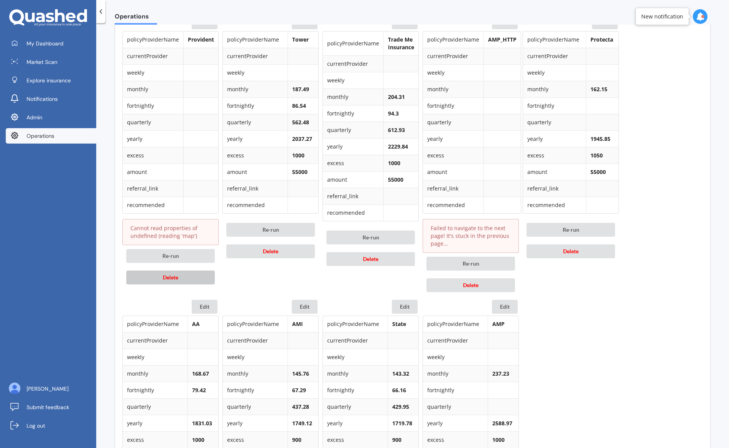
click at [167, 276] on span "Delete" at bounding box center [170, 277] width 15 height 7
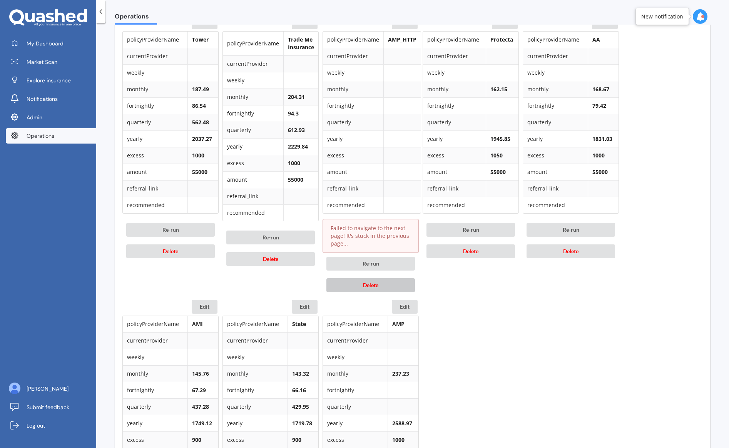
click at [363, 285] on span "Delete" at bounding box center [370, 285] width 15 height 7
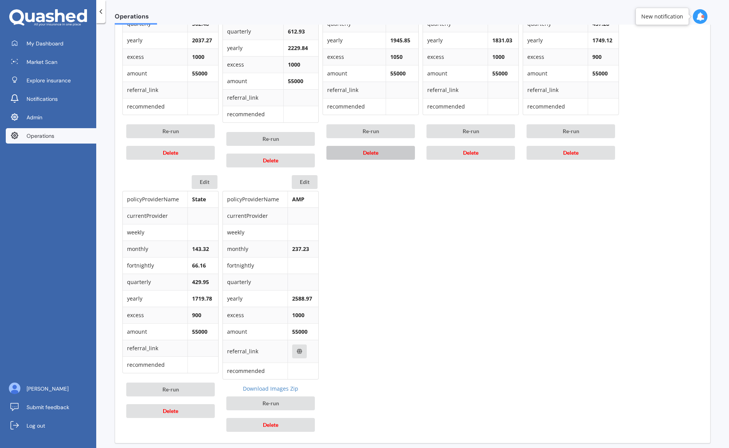
scroll to position [497, 0]
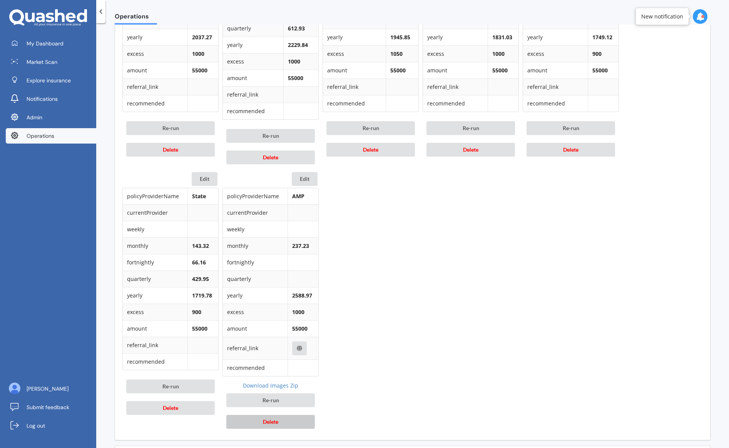
click at [289, 424] on button "Delete" at bounding box center [270, 422] width 89 height 14
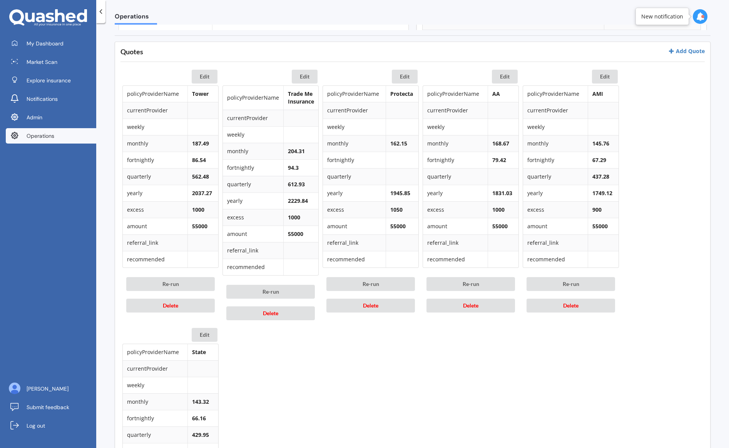
scroll to position [342, 0]
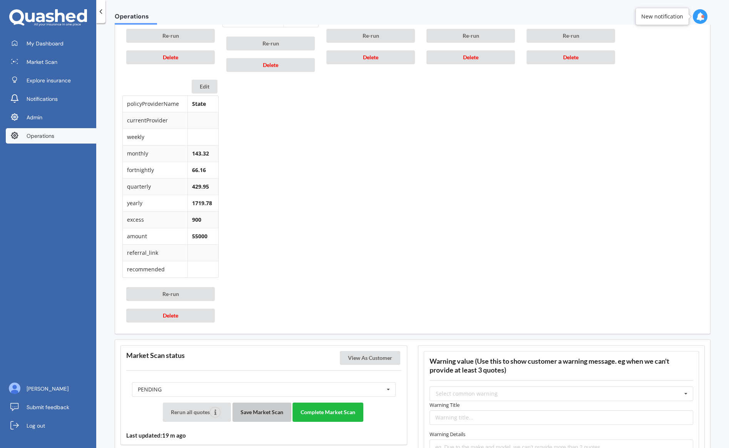
click at [269, 405] on button "Save Market Scan" at bounding box center [261, 412] width 59 height 19
click at [361, 357] on button "View As Customer" at bounding box center [370, 358] width 60 height 14
drag, startPoint x: 199, startPoint y: 316, endPoint x: 202, endPoint y: 314, distance: 4.3
click at [199, 316] on button "Delete" at bounding box center [170, 316] width 89 height 14
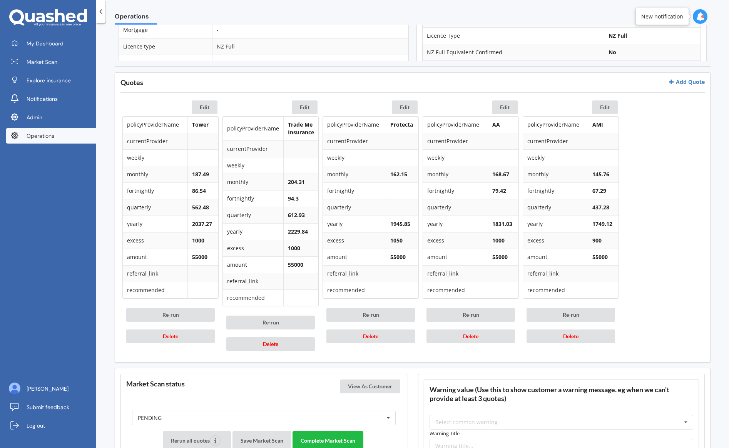
scroll to position [287, 0]
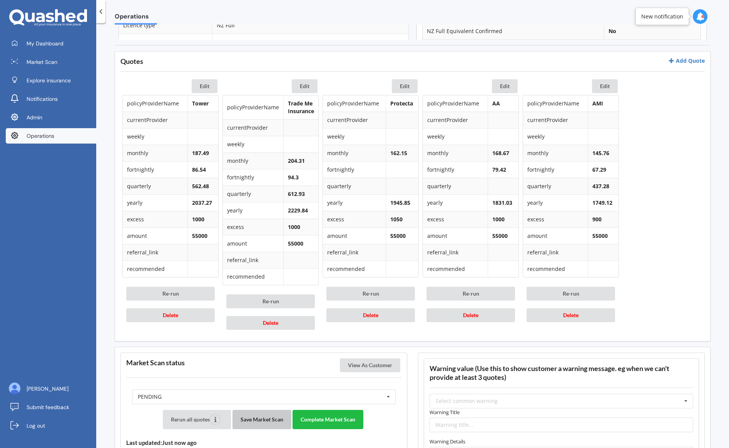
click at [260, 417] on button "Save Market Scan" at bounding box center [261, 419] width 59 height 19
click at [346, 417] on button "Complete Market Scan" at bounding box center [327, 419] width 71 height 19
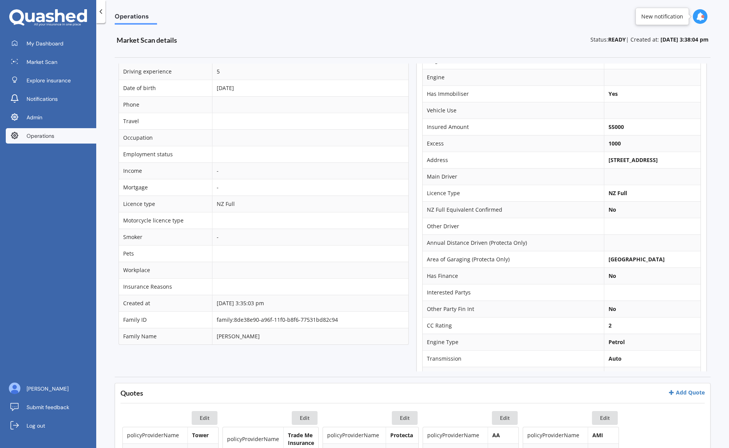
scroll to position [153, 0]
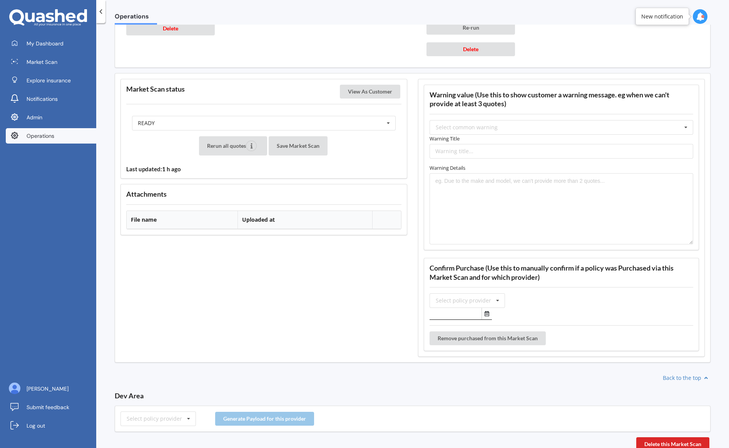
scroll to position [662, 0]
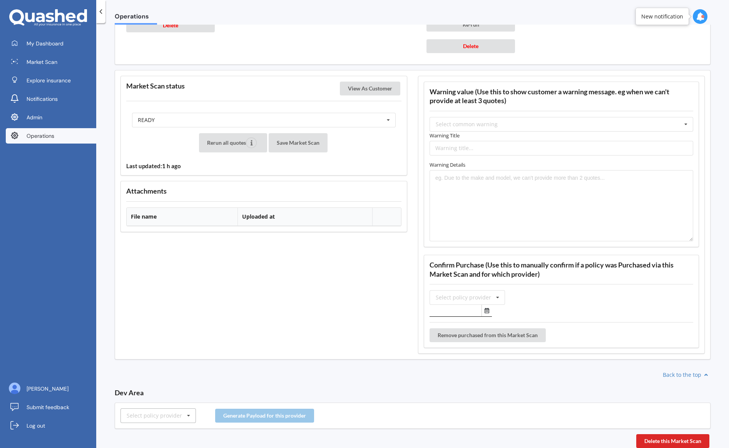
click at [166, 416] on div "Select policy provider" at bounding box center [154, 415] width 55 height 5
click at [155, 369] on div "AMP" at bounding box center [158, 373] width 75 height 14
drag, startPoint x: 243, startPoint y: 414, endPoint x: 302, endPoint y: 418, distance: 59.0
click at [243, 414] on button "Generate Payload for this provider" at bounding box center [264, 416] width 99 height 14
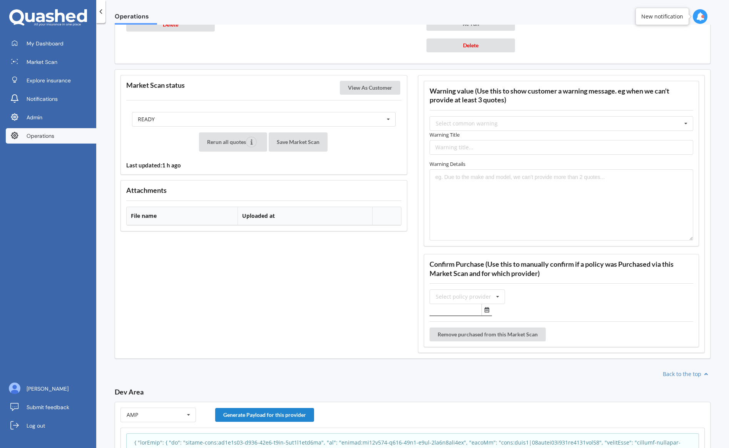
scroll to position [774, 0]
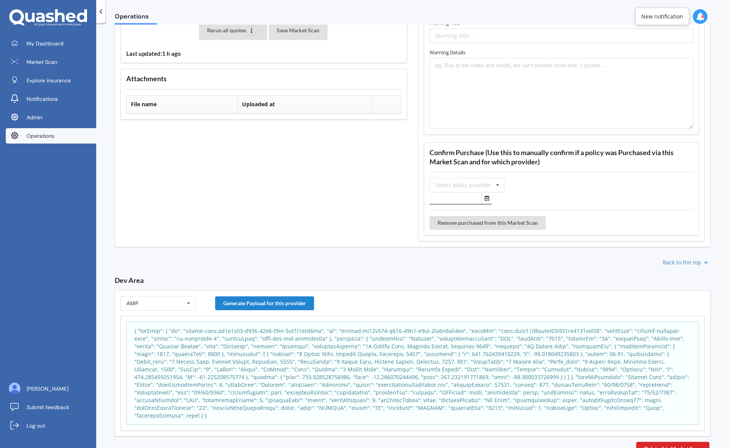
click at [339, 355] on p at bounding box center [412, 373] width 556 height 92
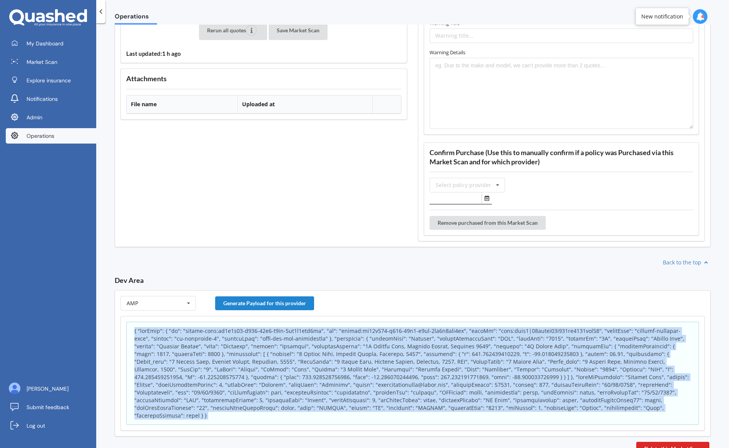
click at [339, 355] on p at bounding box center [412, 373] width 556 height 92
copy body "{ "lorEmip": { "do": "sitame-cons:ad3e7s50-d752-71e3-t7in-6ut6l9etd8ma", "al": …"
click at [380, 393] on p at bounding box center [412, 373] width 556 height 92
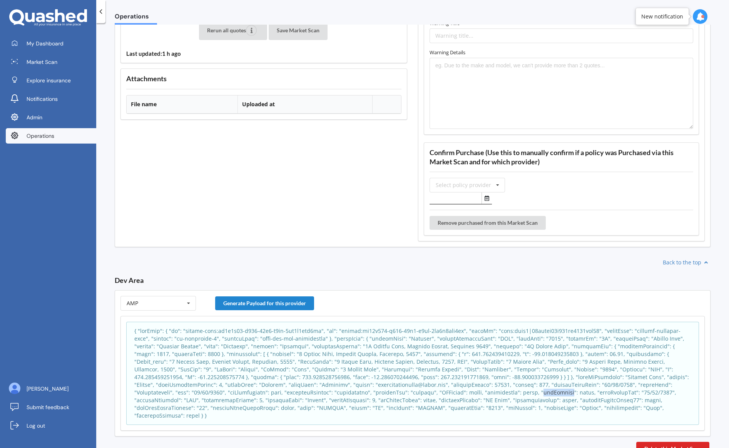
click at [380, 393] on p at bounding box center [412, 373] width 556 height 92
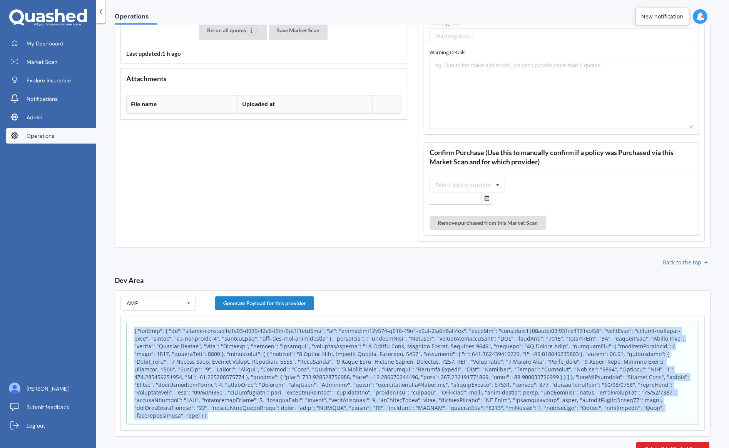
click at [380, 393] on p at bounding box center [412, 373] width 556 height 92
